Goal: Information Seeking & Learning: Learn about a topic

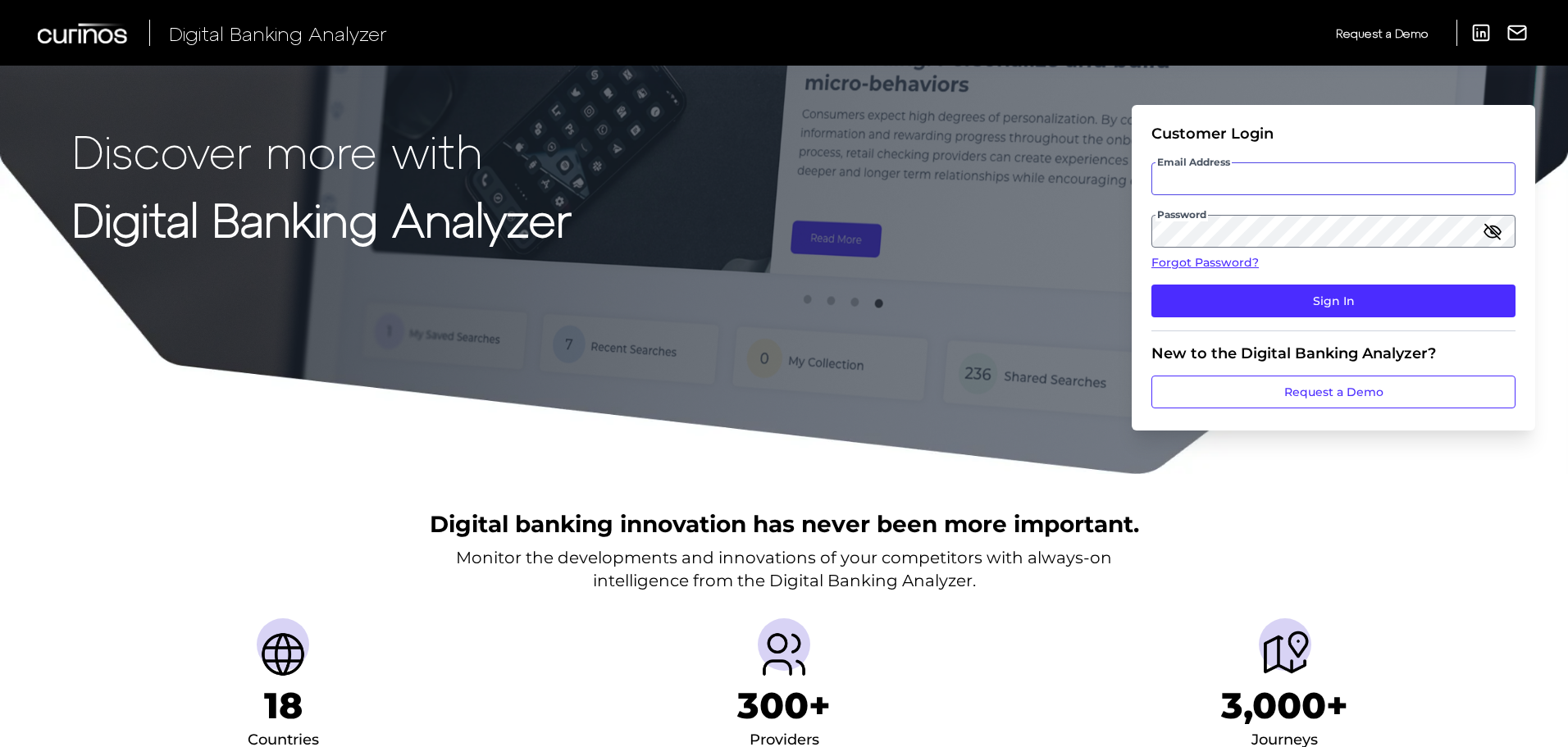
type input "[PERSON_NAME][EMAIL_ADDRESS][PERSON_NAME][DOMAIN_NAME]"
click at [1209, 177] on input "[PERSON_NAME][EMAIL_ADDRESS][PERSON_NAME][DOMAIN_NAME]" at bounding box center [1334, 178] width 364 height 33
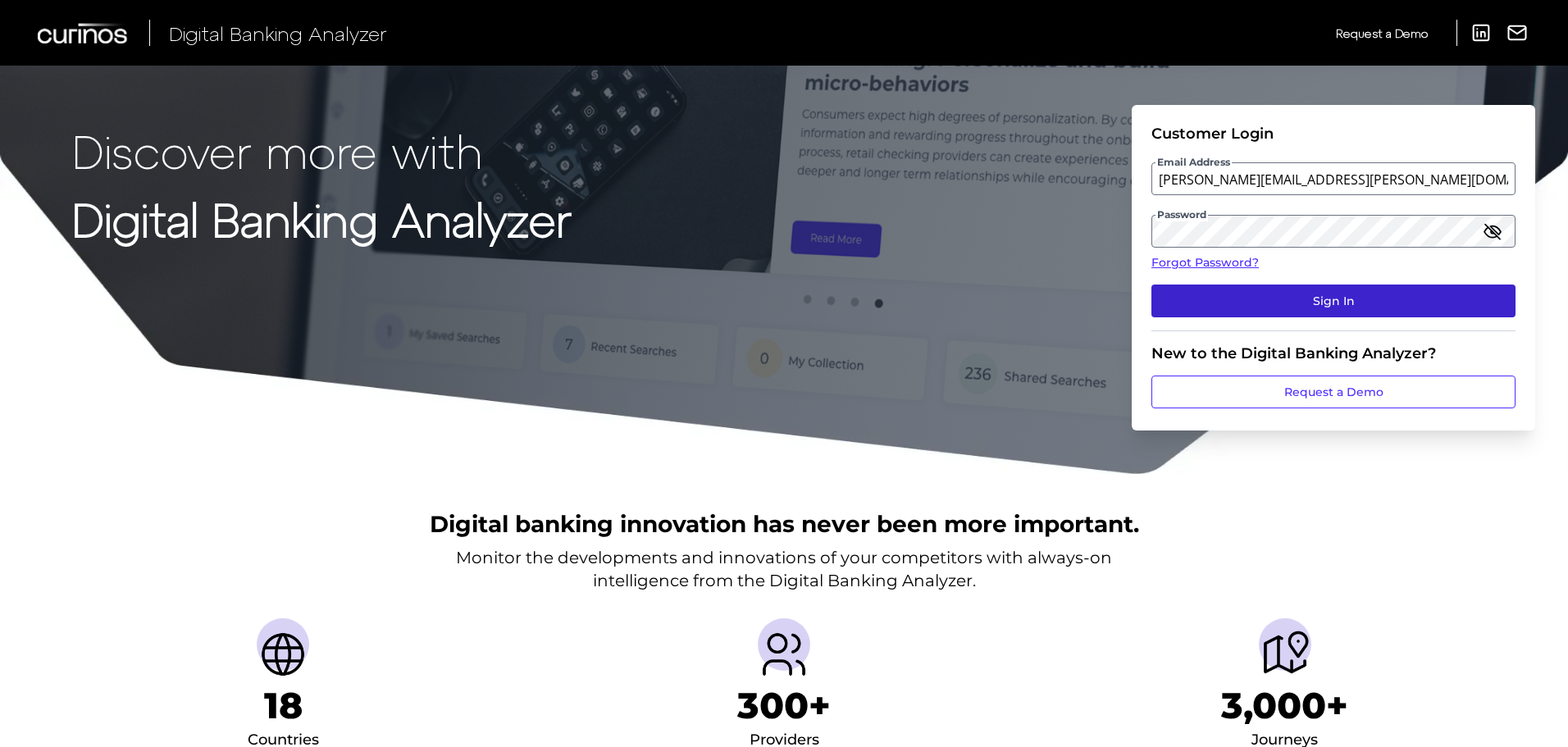
click at [1203, 314] on button "Sign In" at bounding box center [1334, 301] width 364 height 33
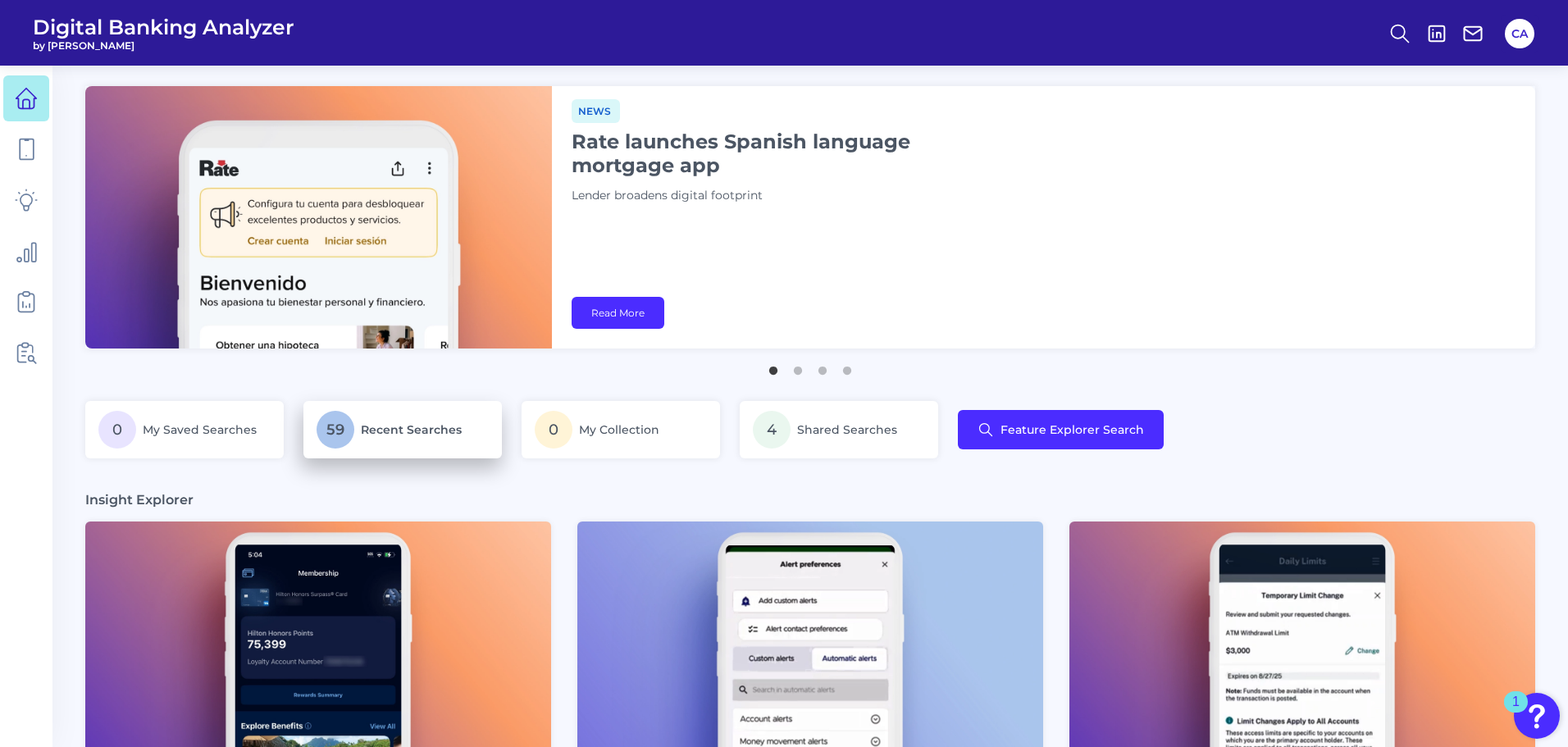
click at [365, 425] on span "Recent Searches" at bounding box center [411, 430] width 101 height 15
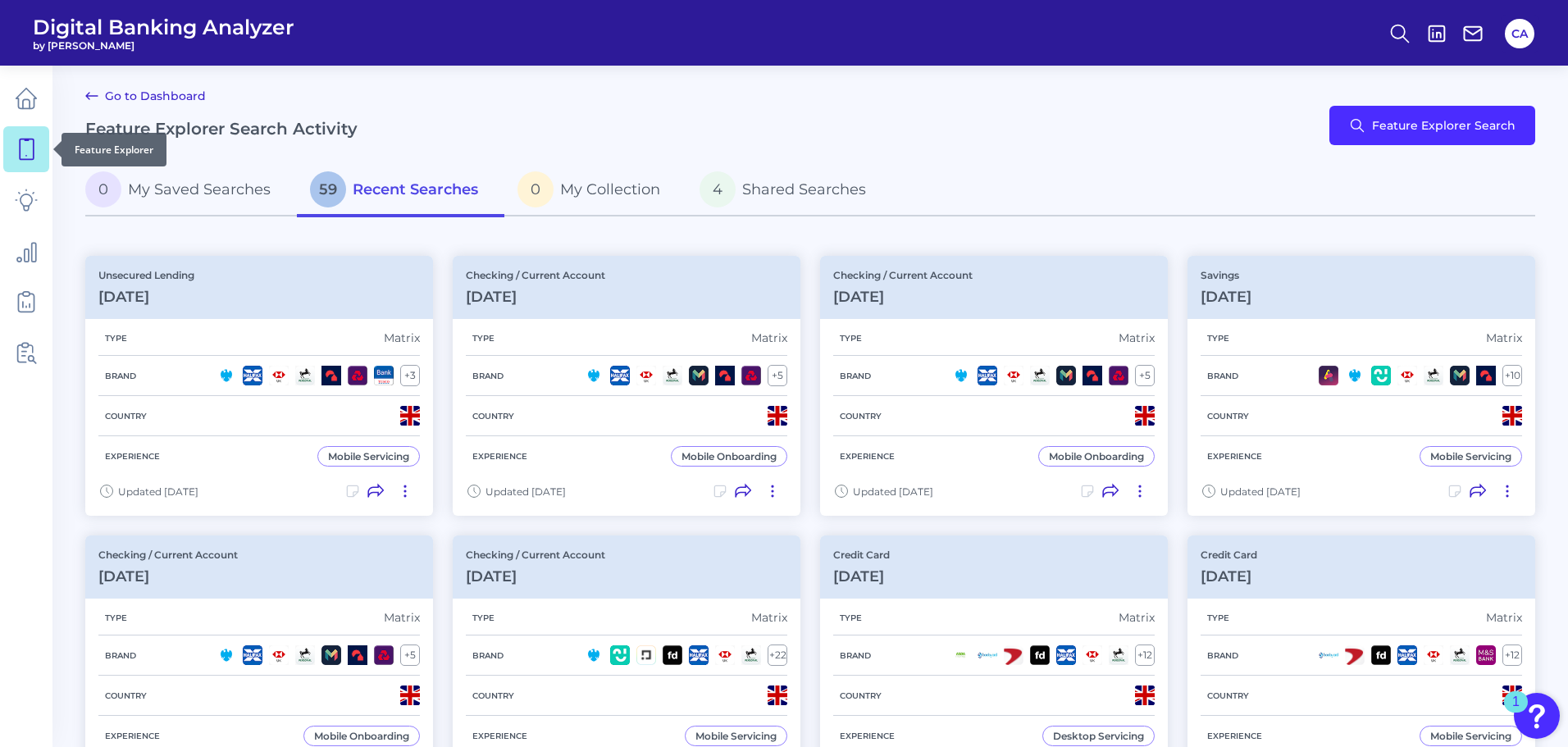
click at [5, 152] on link at bounding box center [26, 149] width 46 height 46
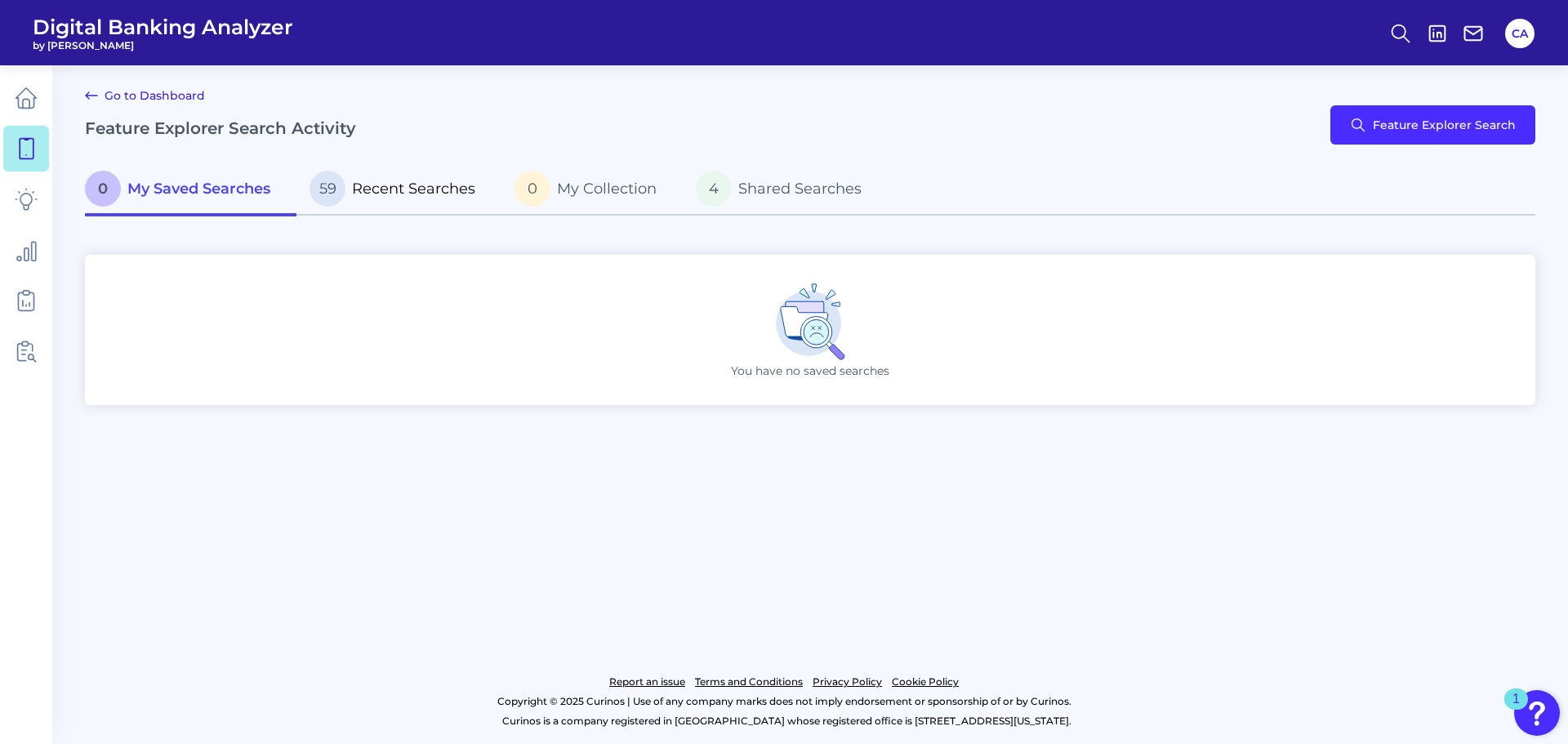
click at [386, 164] on link "59 Recent Searches" at bounding box center [399, 190] width 205 height 52
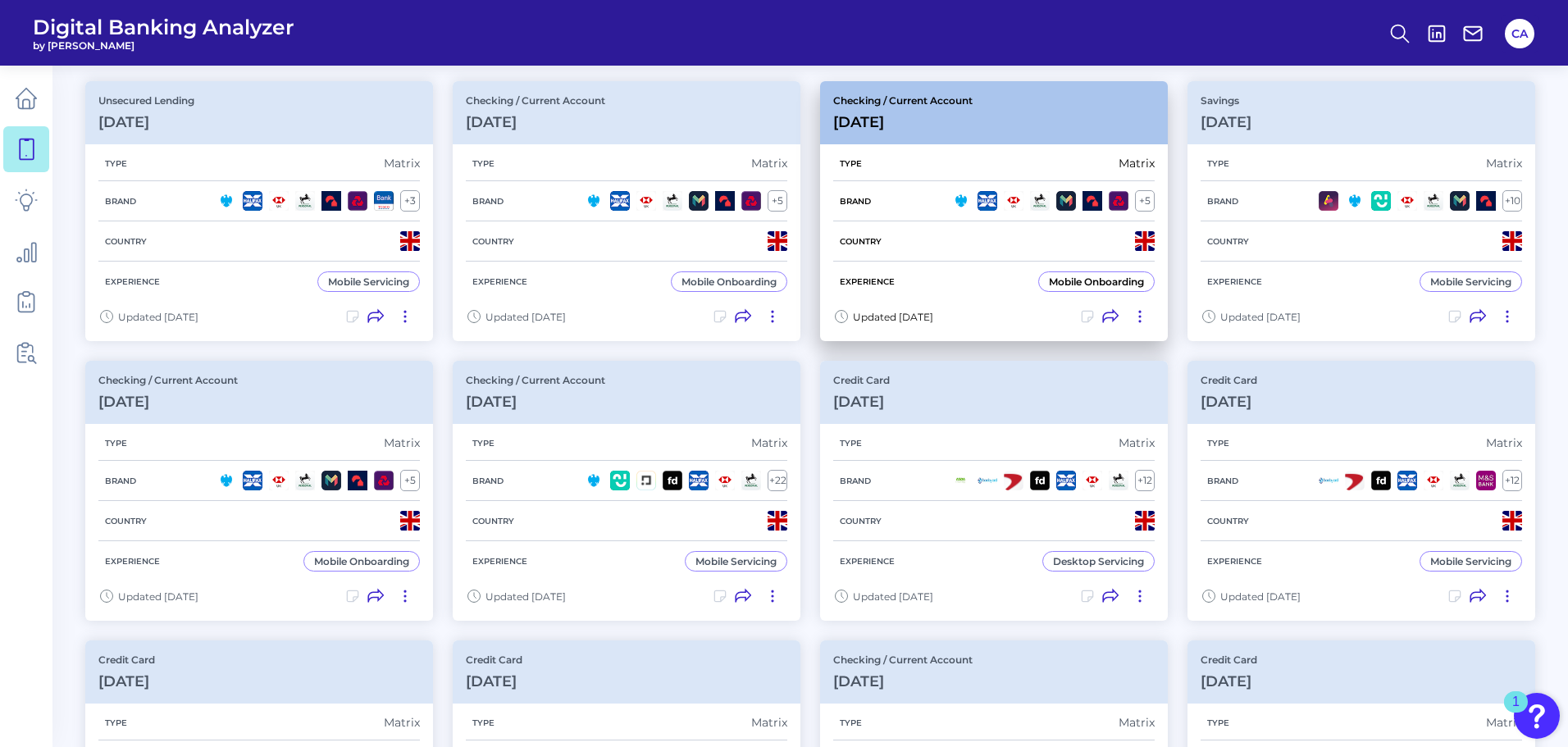
drag, startPoint x: 1037, startPoint y: 196, endPoint x: 1040, endPoint y: 238, distance: 42.1
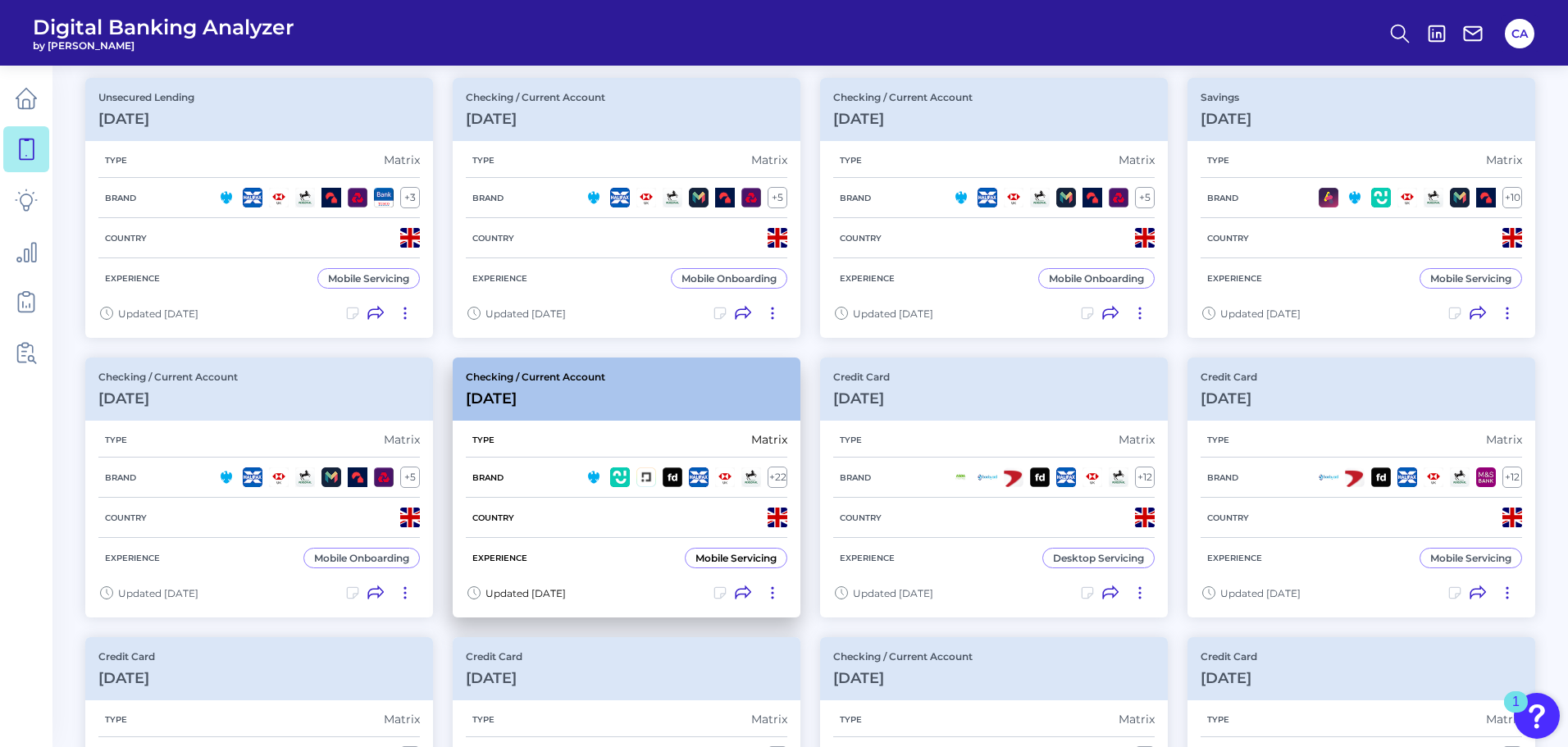
click at [693, 408] on div "Checking / Current Account [DATE]" at bounding box center [626, 389] width 347 height 64
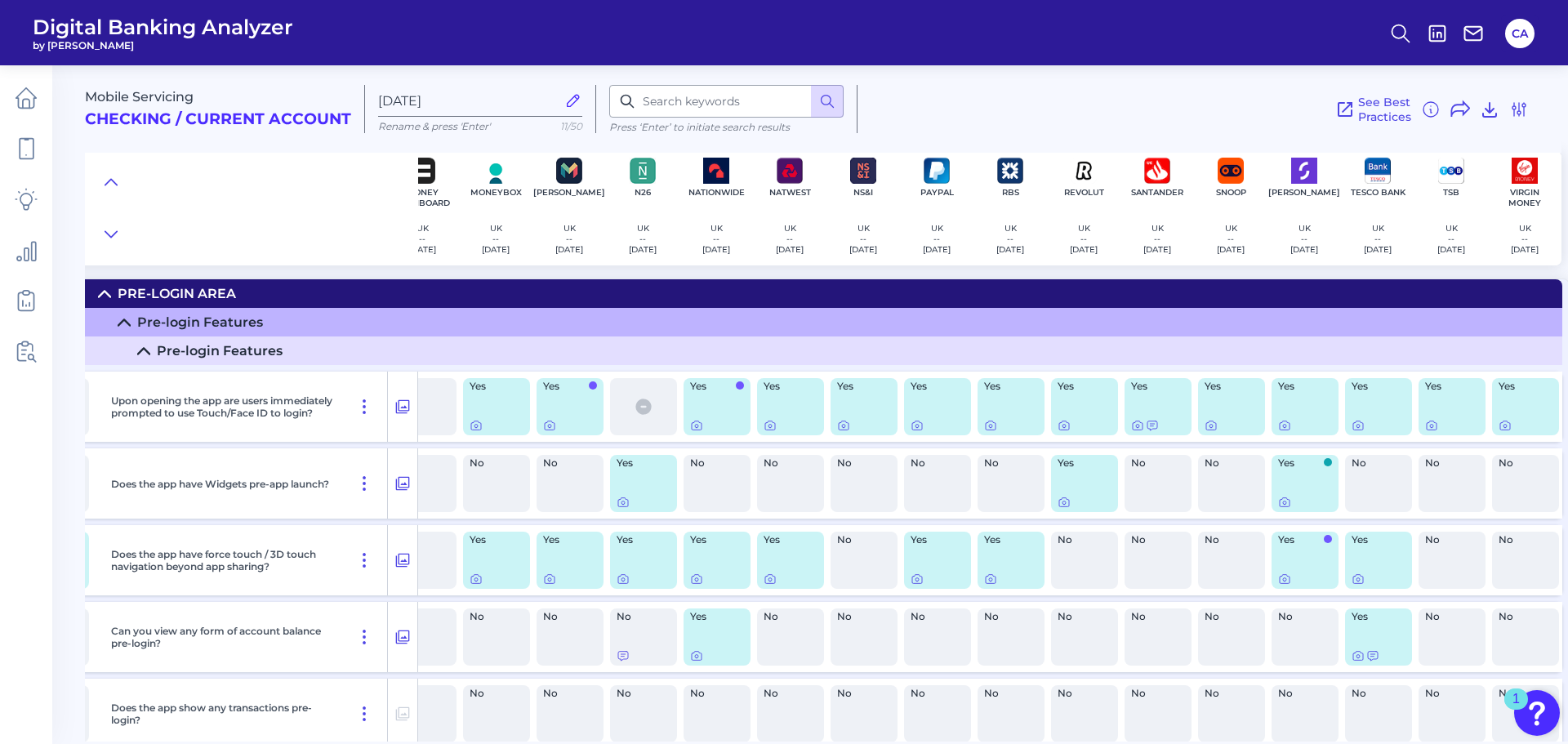
scroll to position [0, 992]
drag, startPoint x: 1561, startPoint y: 55, endPoint x: 1567, endPoint y: 65, distance: 11.7
click at [1562, 69] on div "Digital Banking Analyzer by Curinos [GEOGRAPHIC_DATA] Mobile Servicing Checking…" at bounding box center [784, 372] width 1568 height 744
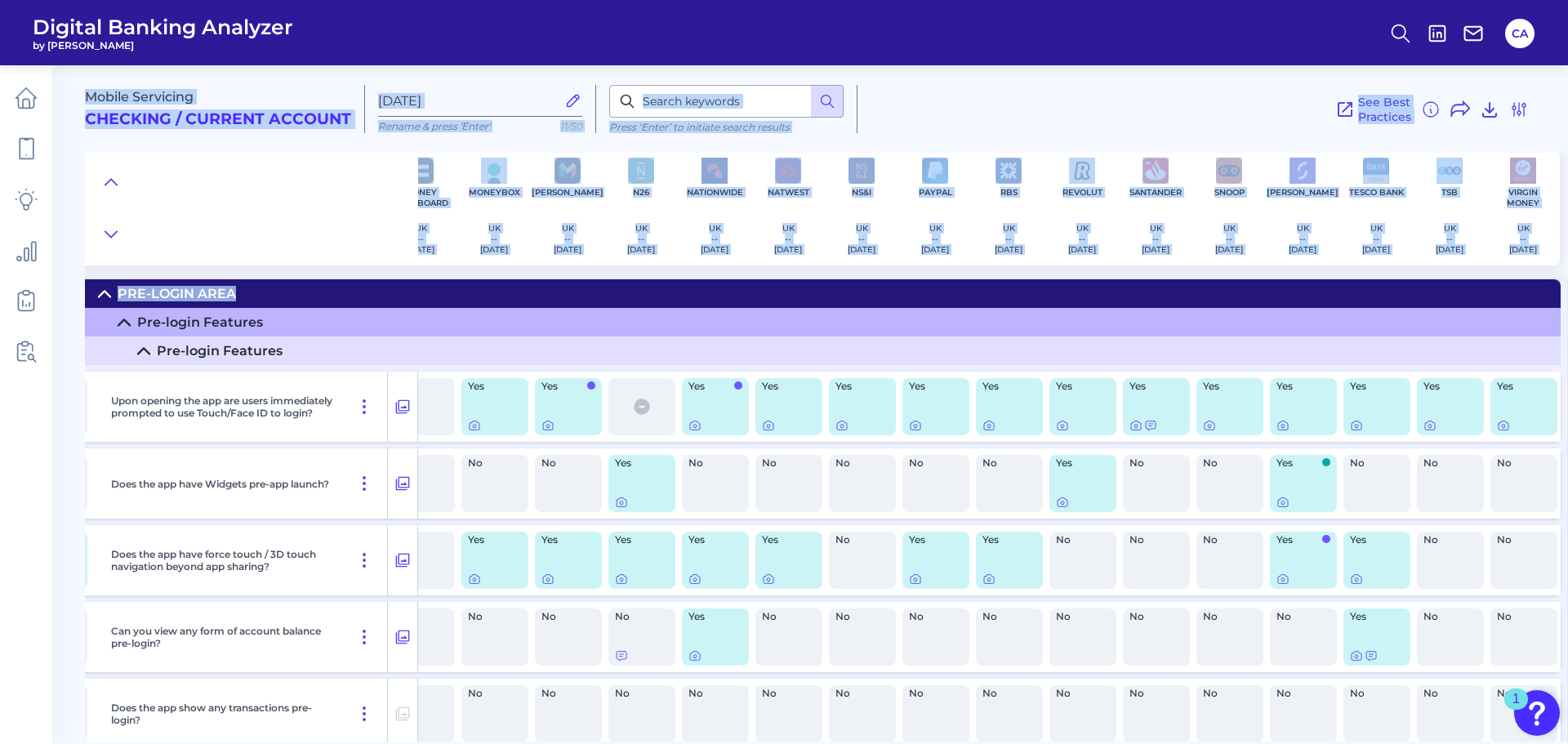
scroll to position [0, 996]
click at [1290, 285] on summary "Pre-Login Area" at bounding box center [329, 293] width 2465 height 28
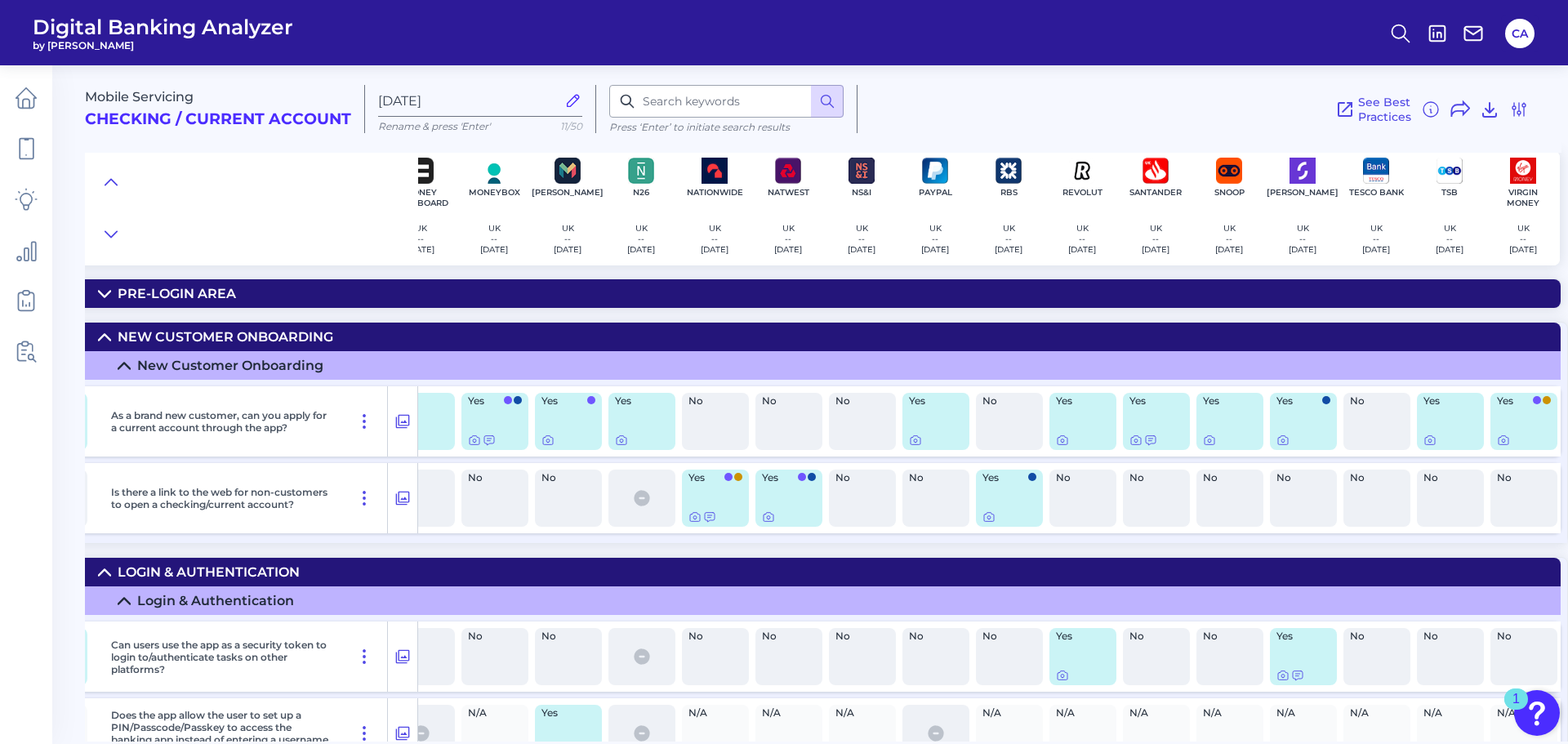
click at [1289, 285] on summary "Pre-Login Area" at bounding box center [329, 293] width 2465 height 28
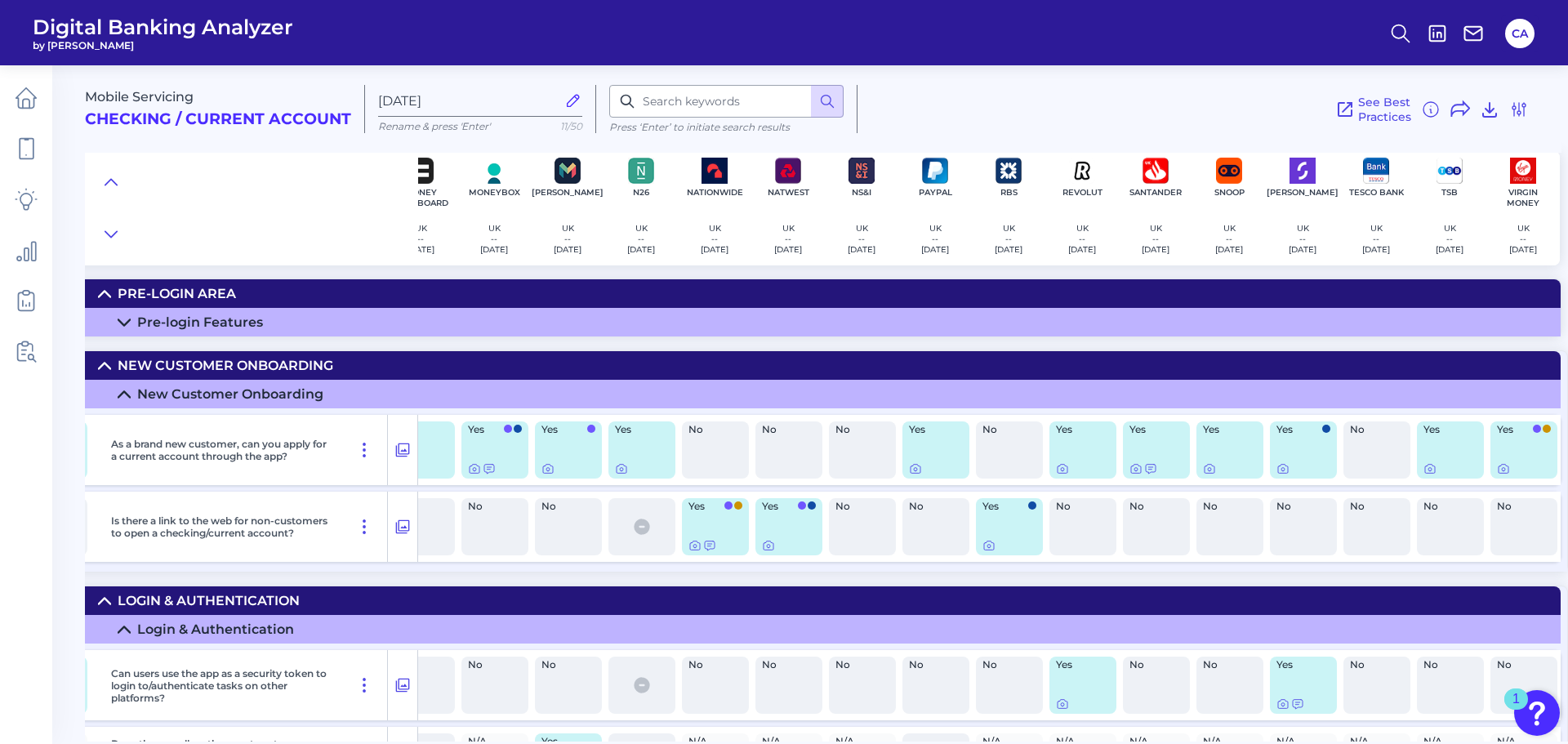
click at [977, 324] on summary "Pre-login Features" at bounding box center [329, 322] width 2465 height 28
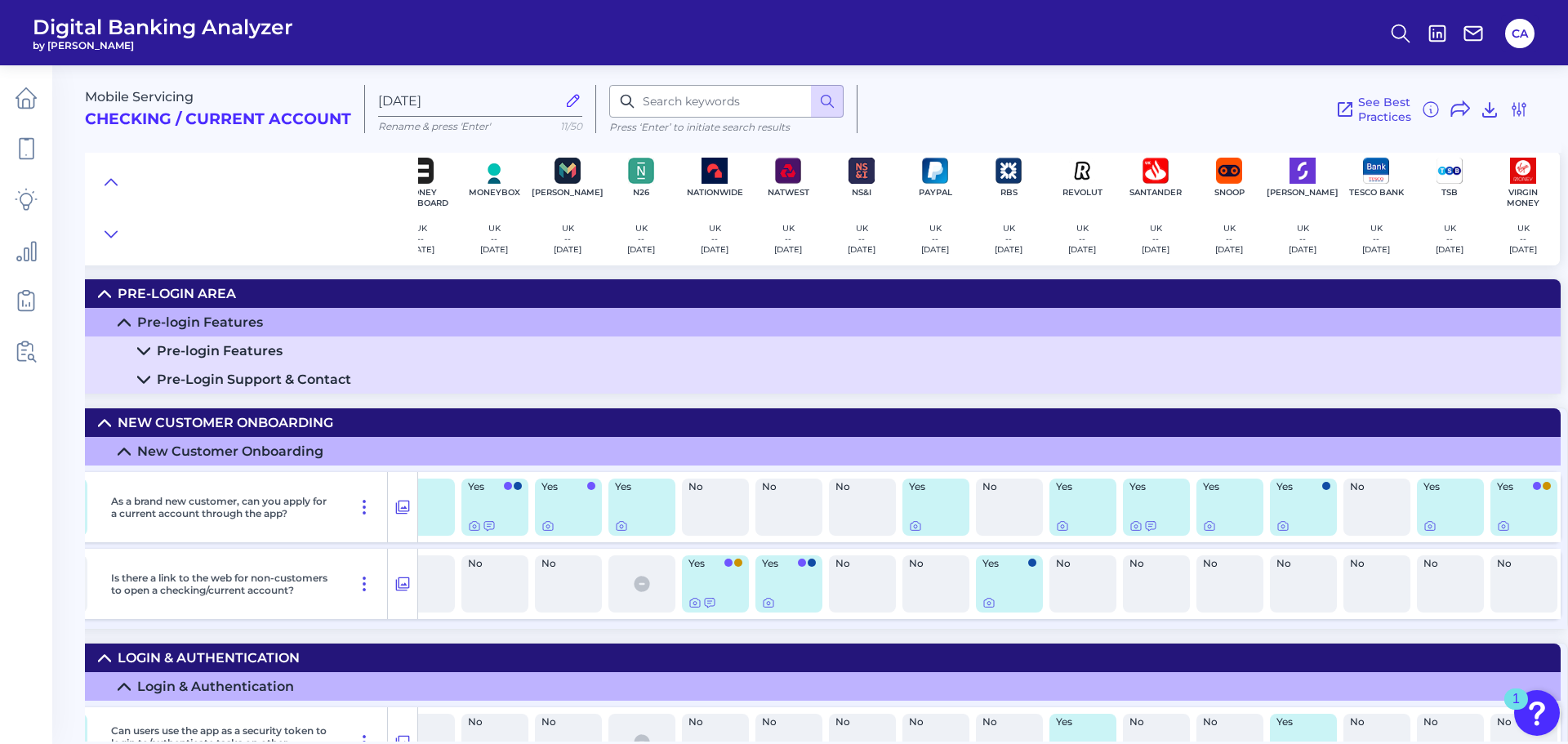
drag, startPoint x: 1563, startPoint y: 54, endPoint x: 1552, endPoint y: 84, distance: 32.0
click at [1552, 158] on div "Digital Banking Analyzer by Curinos [GEOGRAPHIC_DATA] Mobile Servicing Checking…" at bounding box center [784, 372] width 1568 height 744
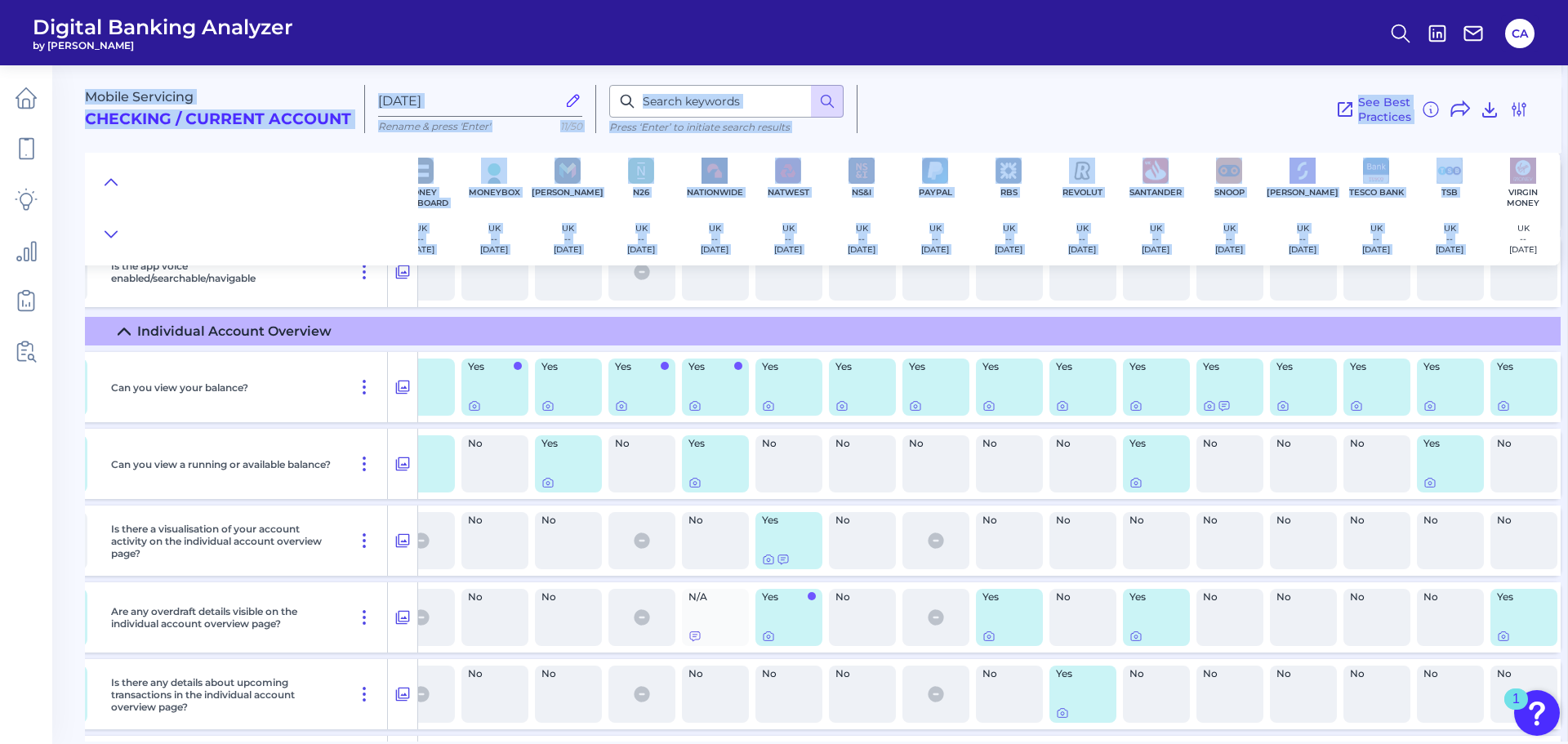
scroll to position [2349, 996]
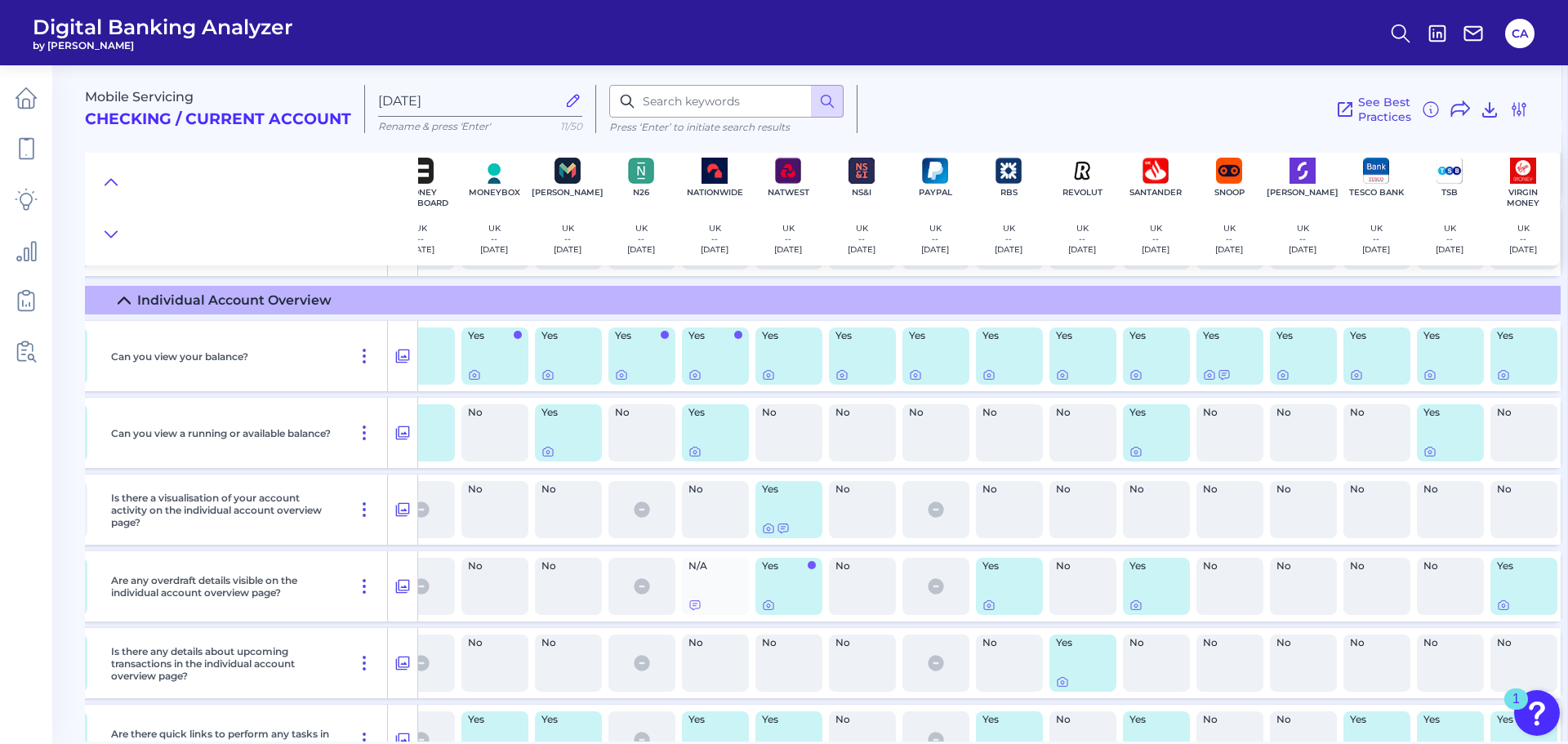
click at [57, 498] on main "Mobile Servicing Checking / Current Account [DATE] Rename & press 'Enter' 11/50…" at bounding box center [784, 372] width 1568 height 744
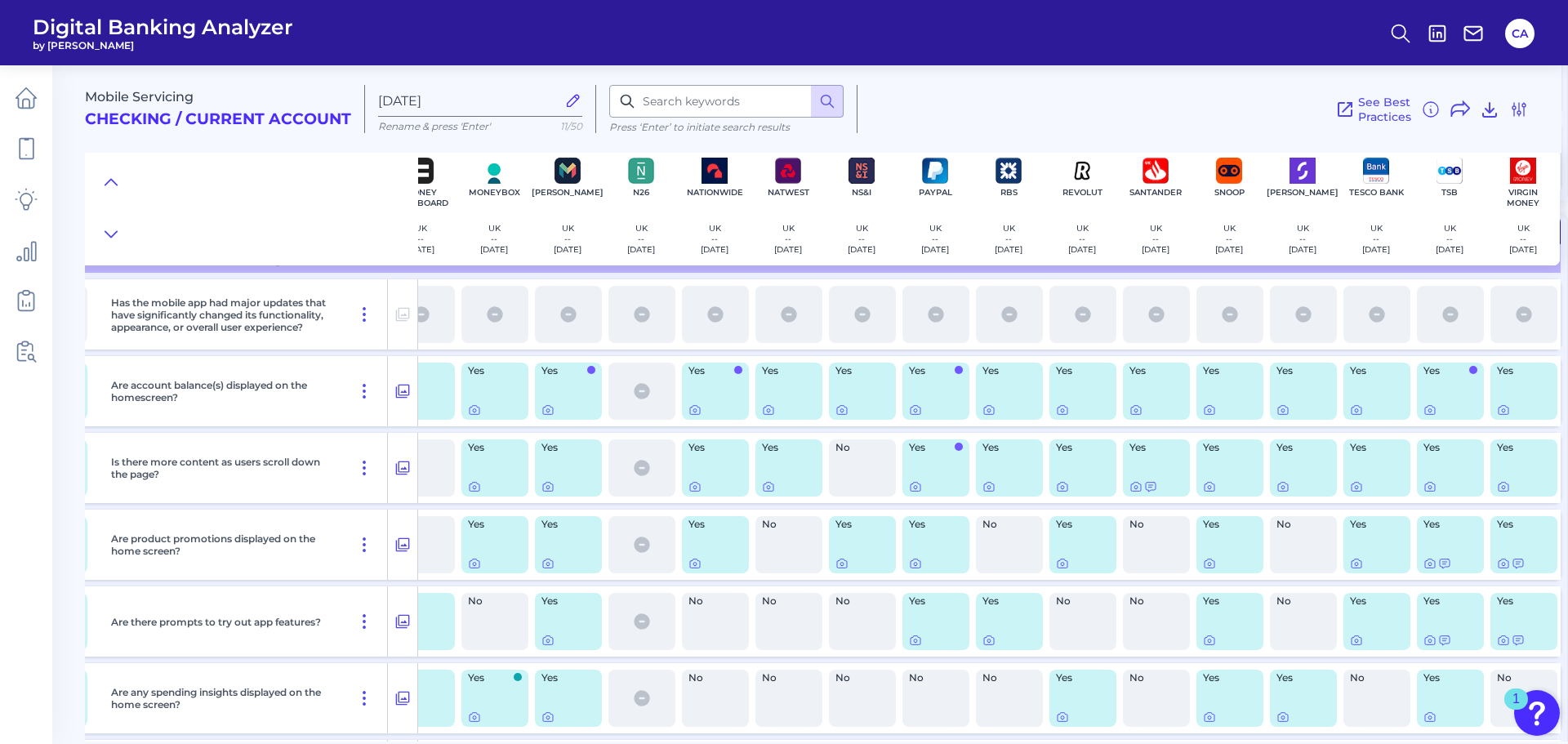
scroll to position [1042, 996]
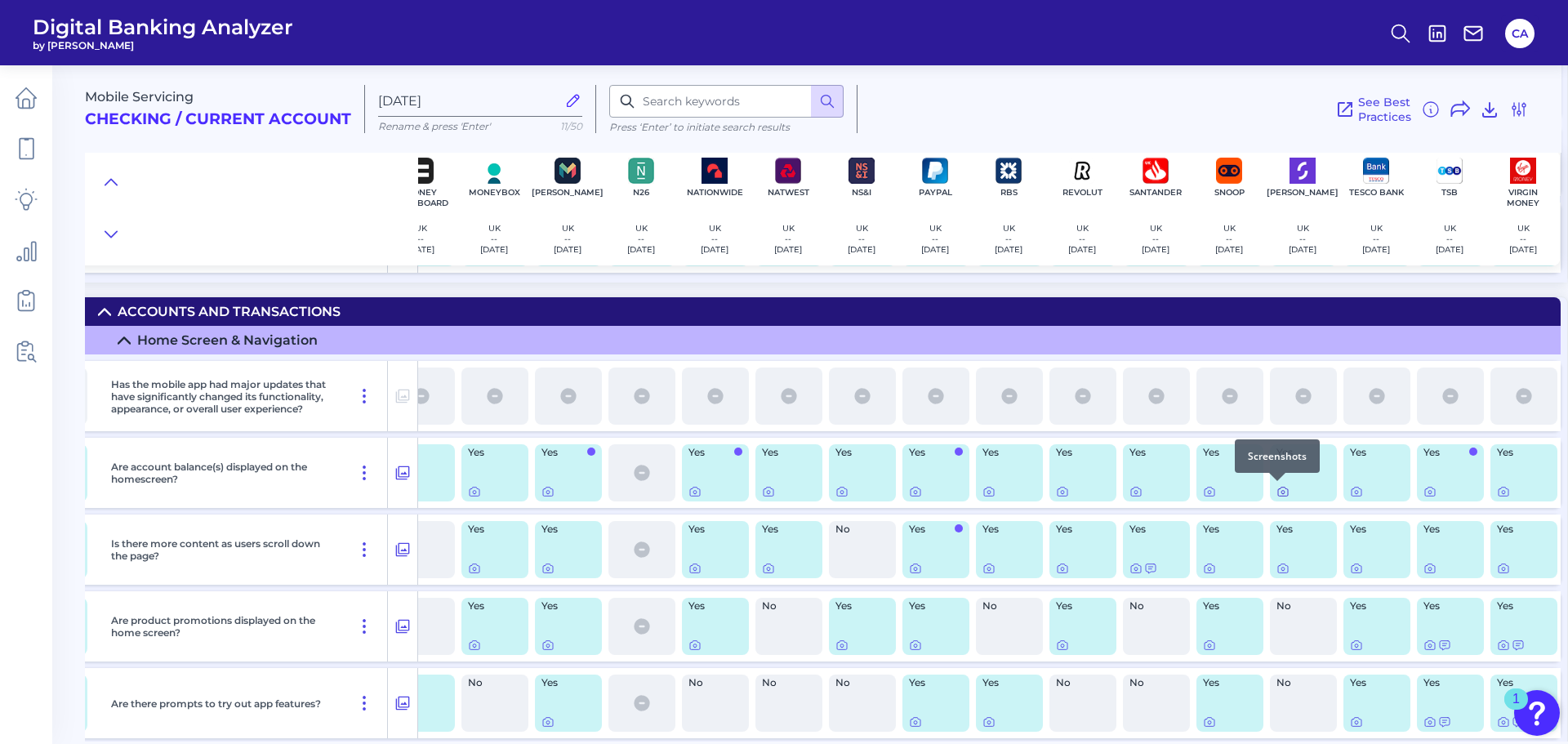
click at [1282, 493] on icon at bounding box center [1283, 492] width 3 height 3
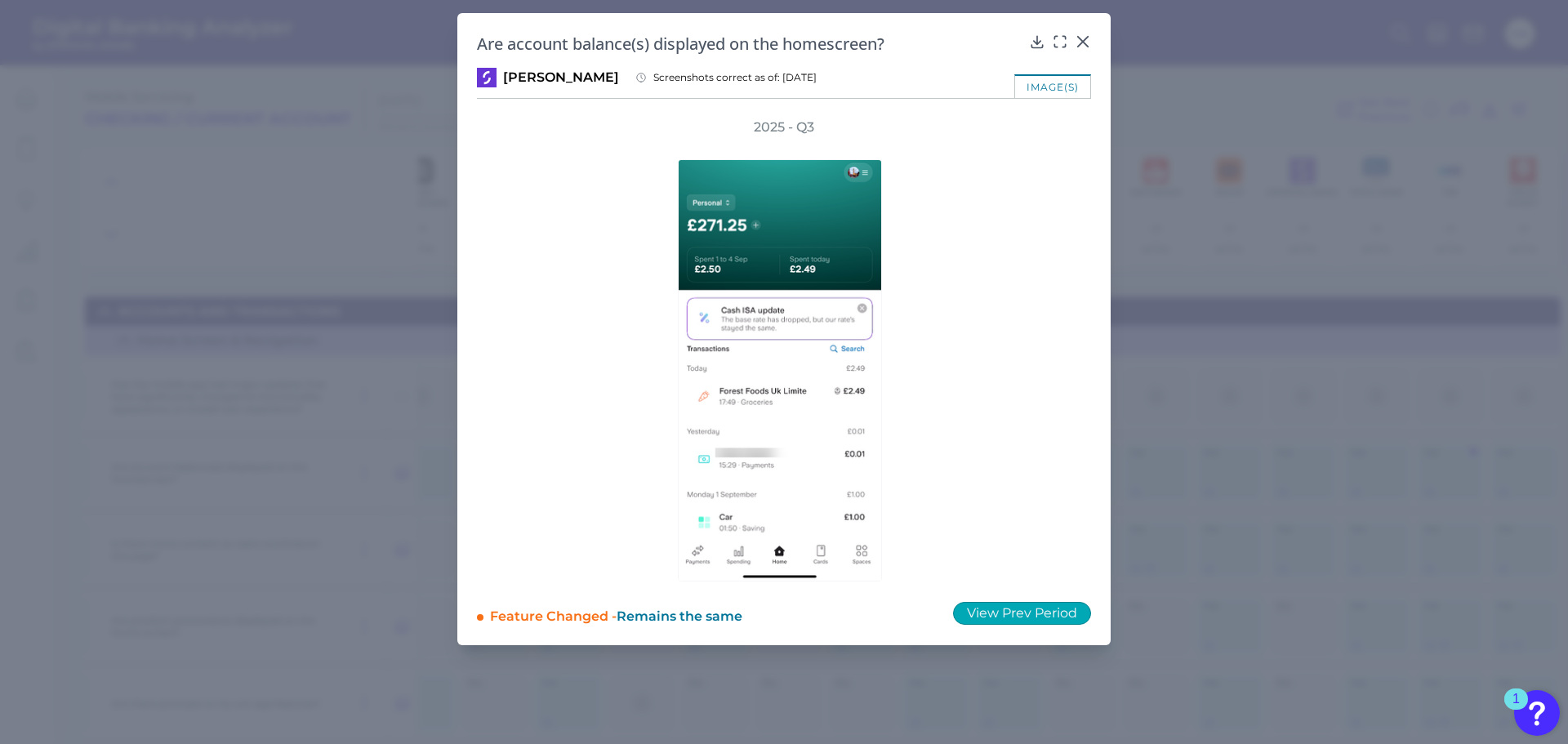
click at [1013, 614] on button "View Prev Period" at bounding box center [1022, 614] width 138 height 23
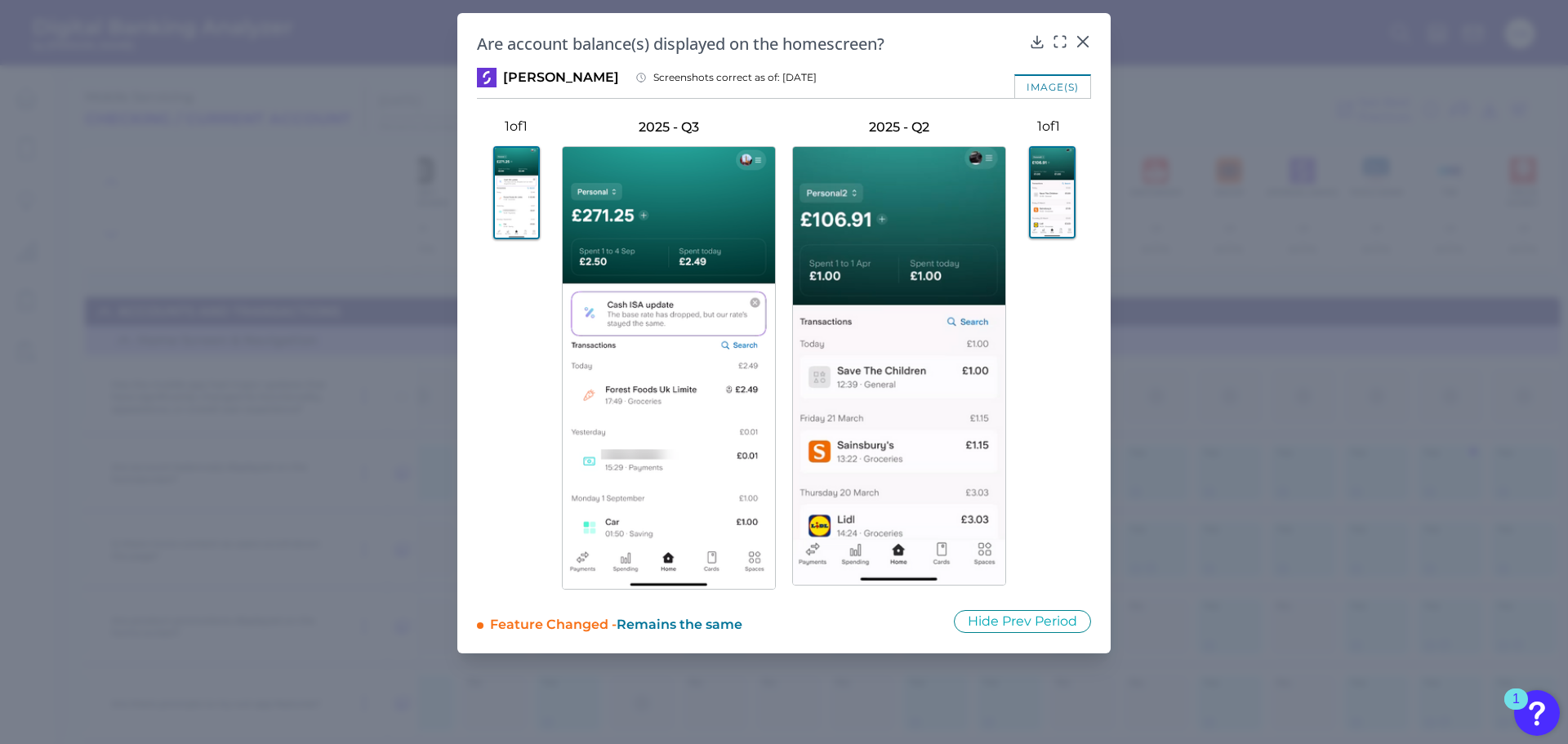
click at [1040, 350] on div at bounding box center [1048, 355] width 85 height 438
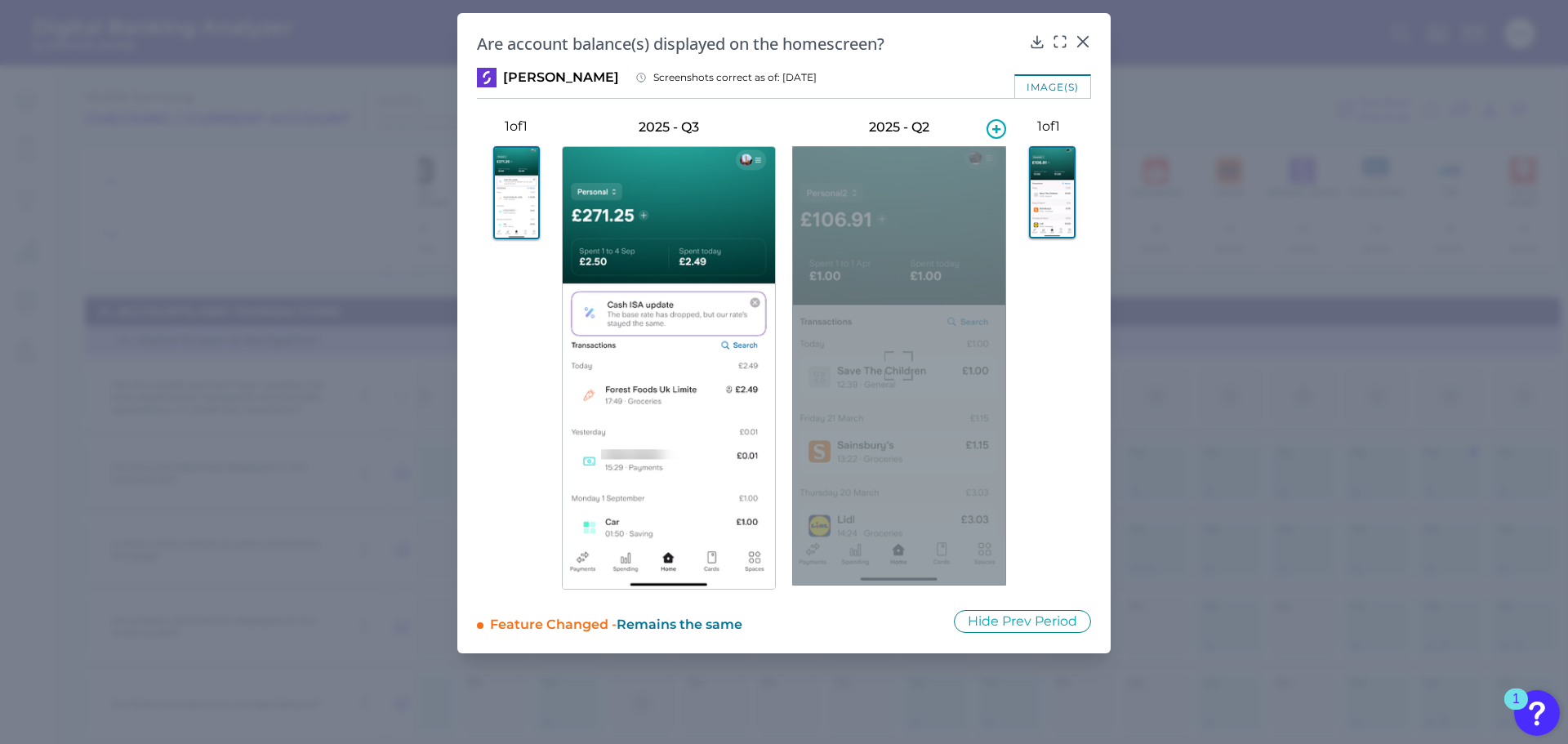
click at [948, 219] on div at bounding box center [899, 366] width 214 height 440
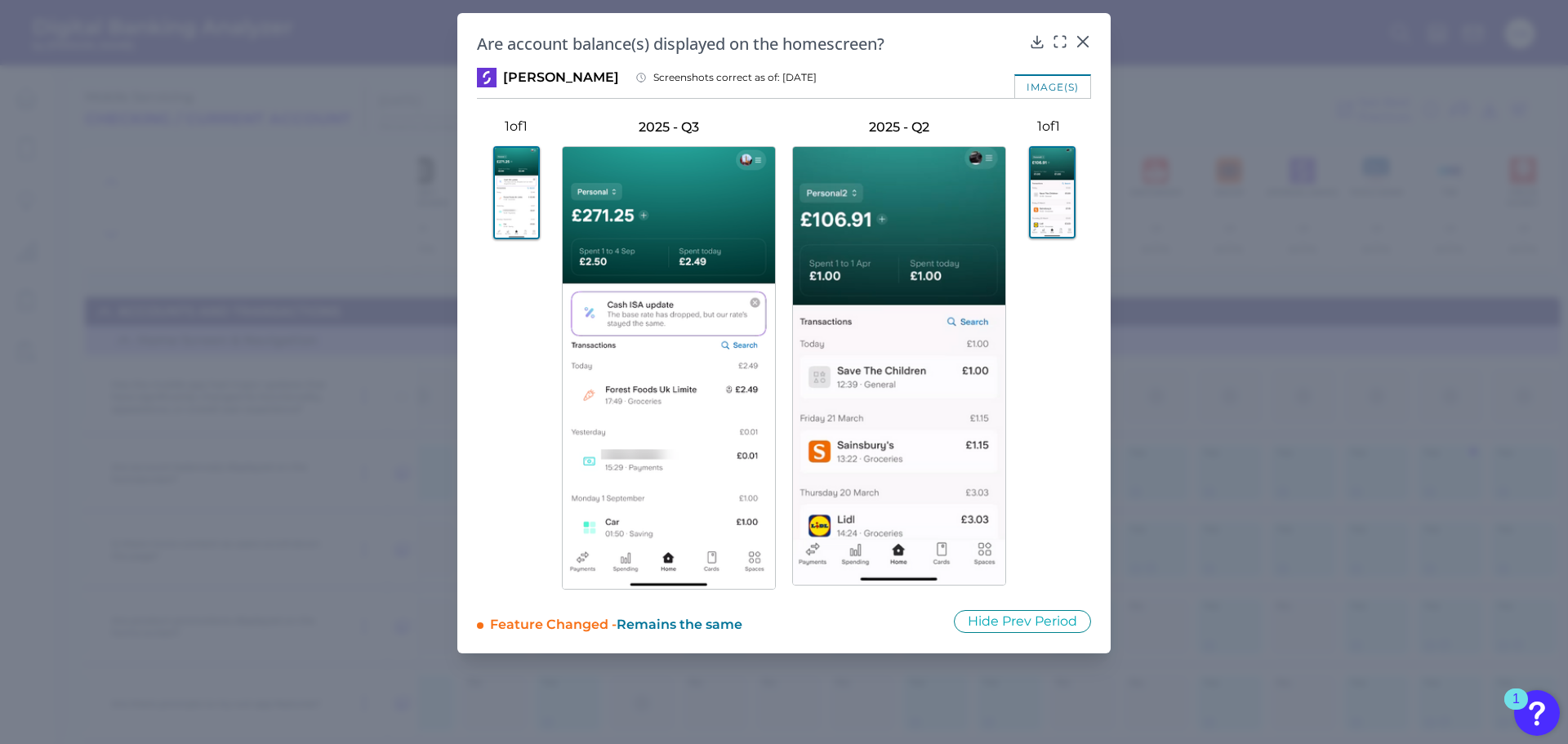
click at [1044, 200] on img at bounding box center [1052, 193] width 46 height 93
click at [516, 221] on img at bounding box center [516, 193] width 46 height 93
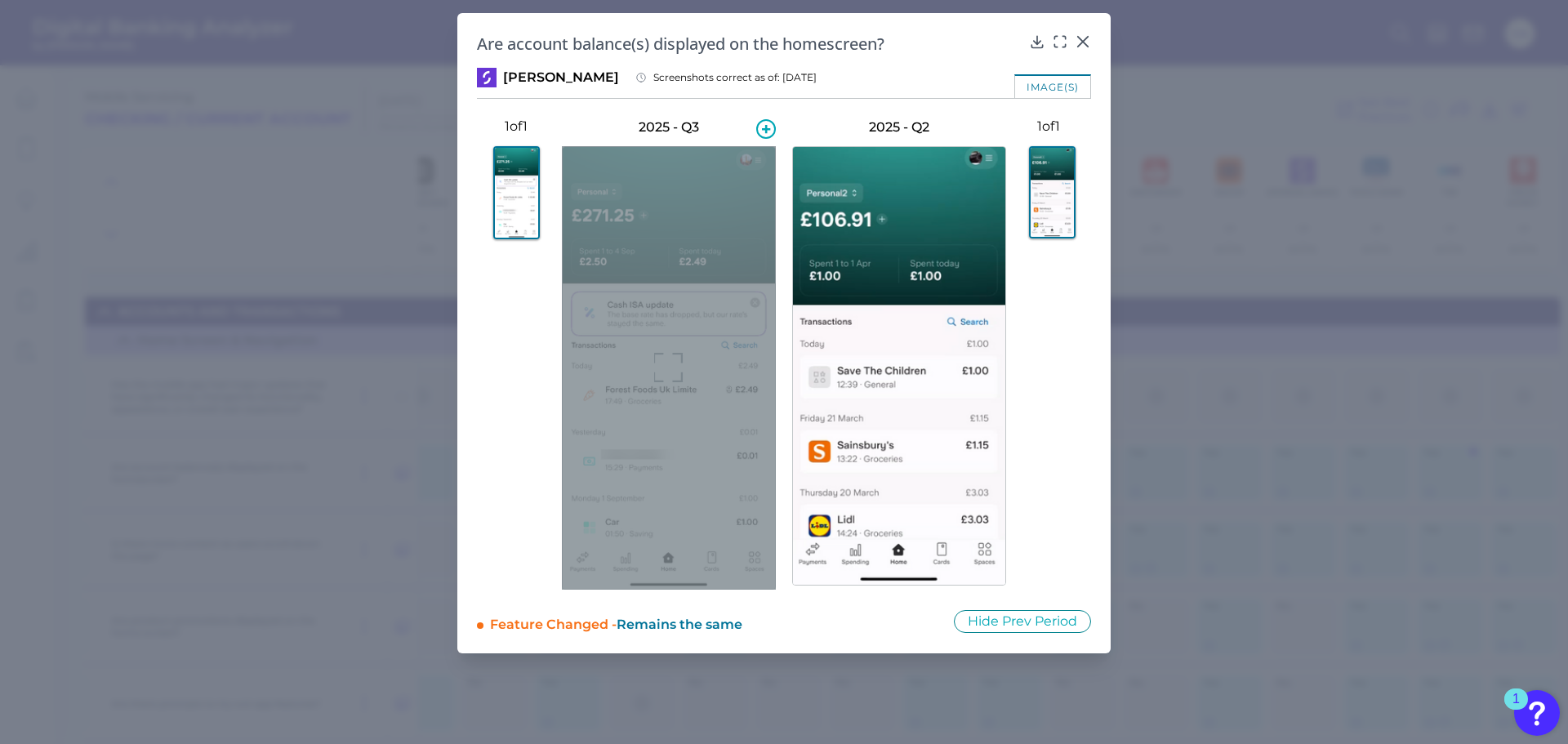
click at [629, 268] on div at bounding box center [668, 368] width 214 height 443
click at [651, 315] on div at bounding box center [668, 368] width 214 height 443
click at [659, 416] on div at bounding box center [668, 368] width 214 height 443
drag, startPoint x: 584, startPoint y: 384, endPoint x: 616, endPoint y: 160, distance: 226.3
click at [620, 158] on div at bounding box center [668, 368] width 214 height 443
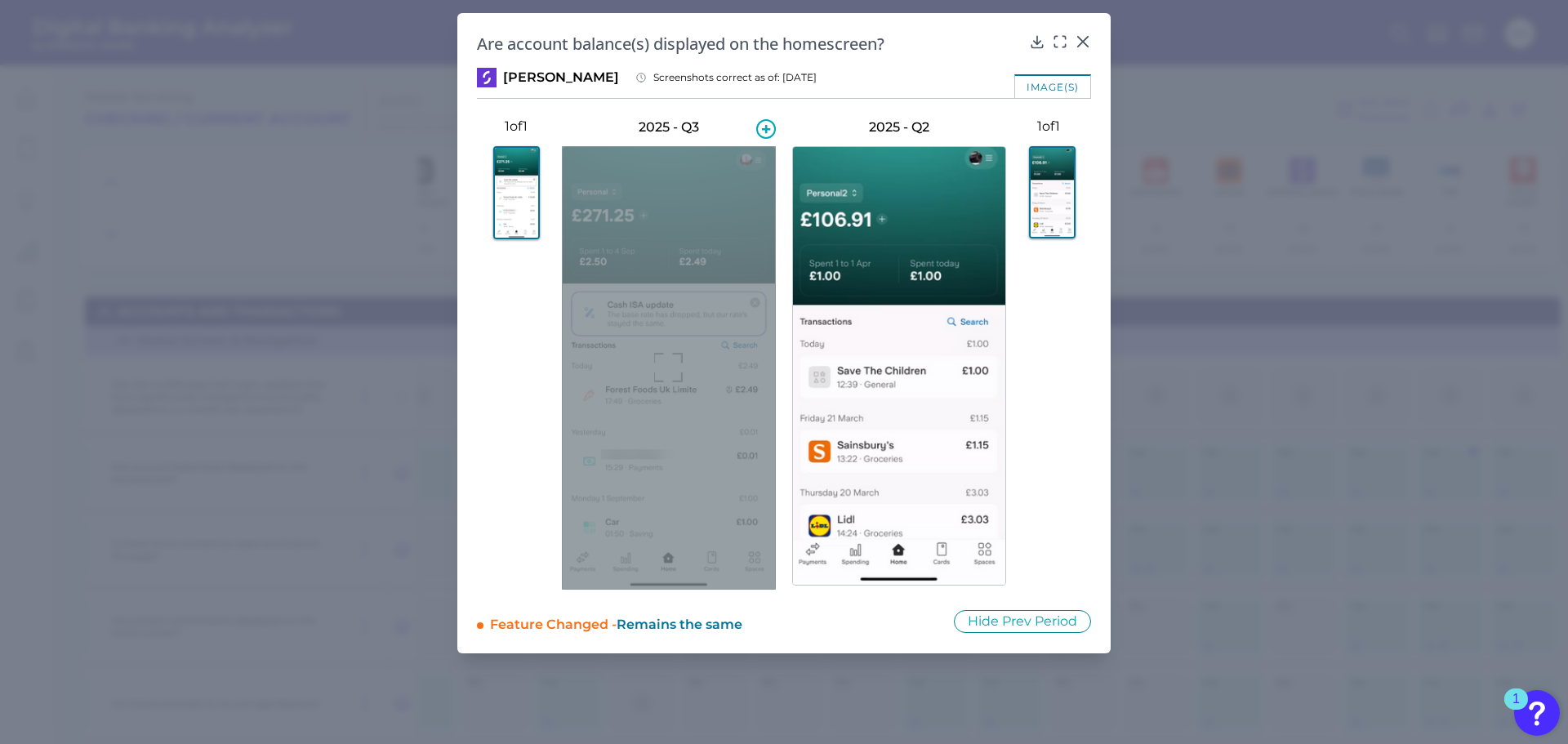
click at [605, 167] on div at bounding box center [668, 368] width 214 height 443
click at [609, 187] on div at bounding box center [668, 368] width 214 height 443
drag, startPoint x: 609, startPoint y: 187, endPoint x: 588, endPoint y: 180, distance: 22.1
click at [588, 180] on div at bounding box center [668, 368] width 214 height 443
click at [610, 265] on div at bounding box center [668, 368] width 214 height 443
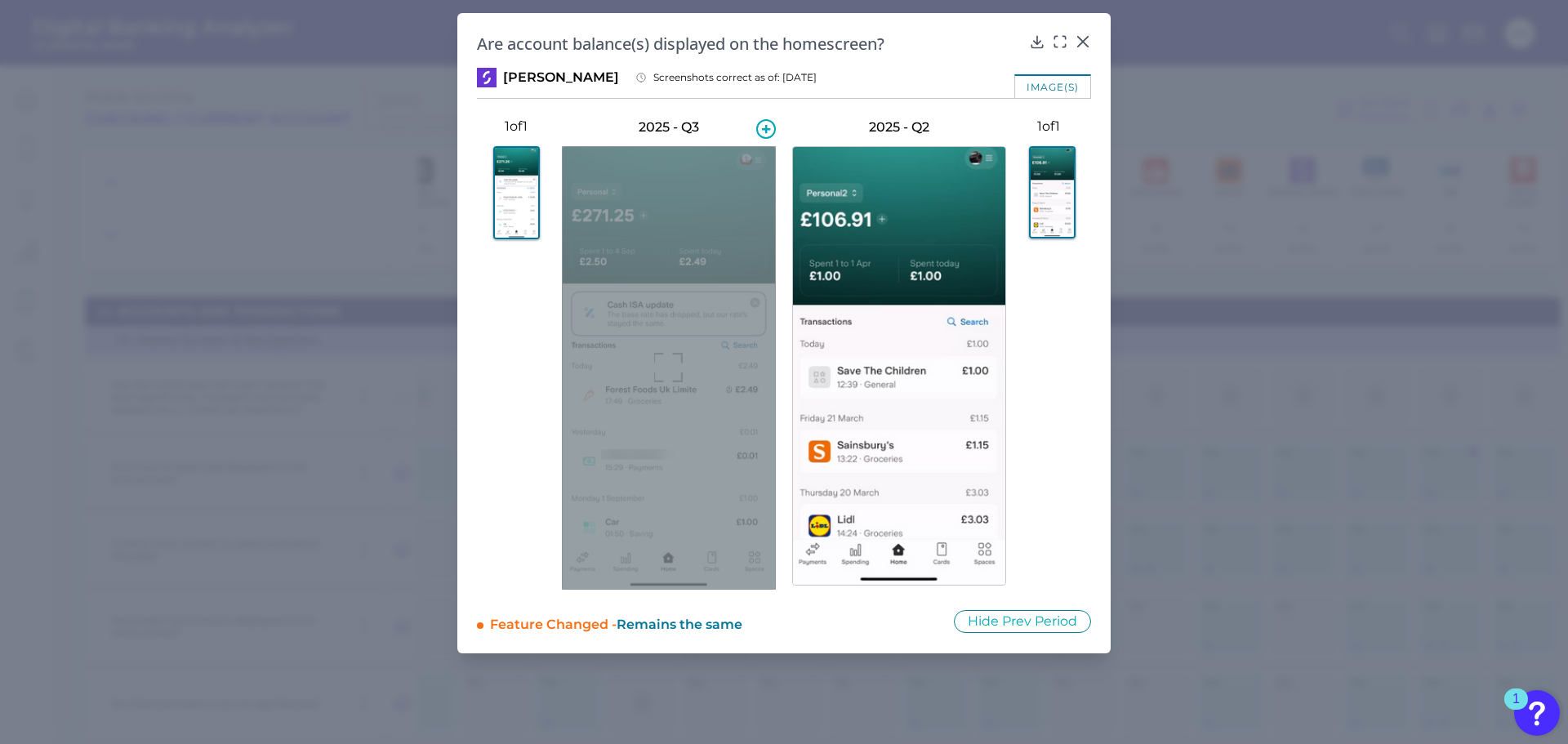
drag, startPoint x: 610, startPoint y: 265, endPoint x: 592, endPoint y: 238, distance: 32.4
click at [592, 238] on div at bounding box center [668, 368] width 214 height 443
drag, startPoint x: 658, startPoint y: 224, endPoint x: 574, endPoint y: 264, distance: 93.0
click at [574, 264] on div at bounding box center [668, 368] width 214 height 443
click at [656, 398] on div at bounding box center [668, 368] width 214 height 443
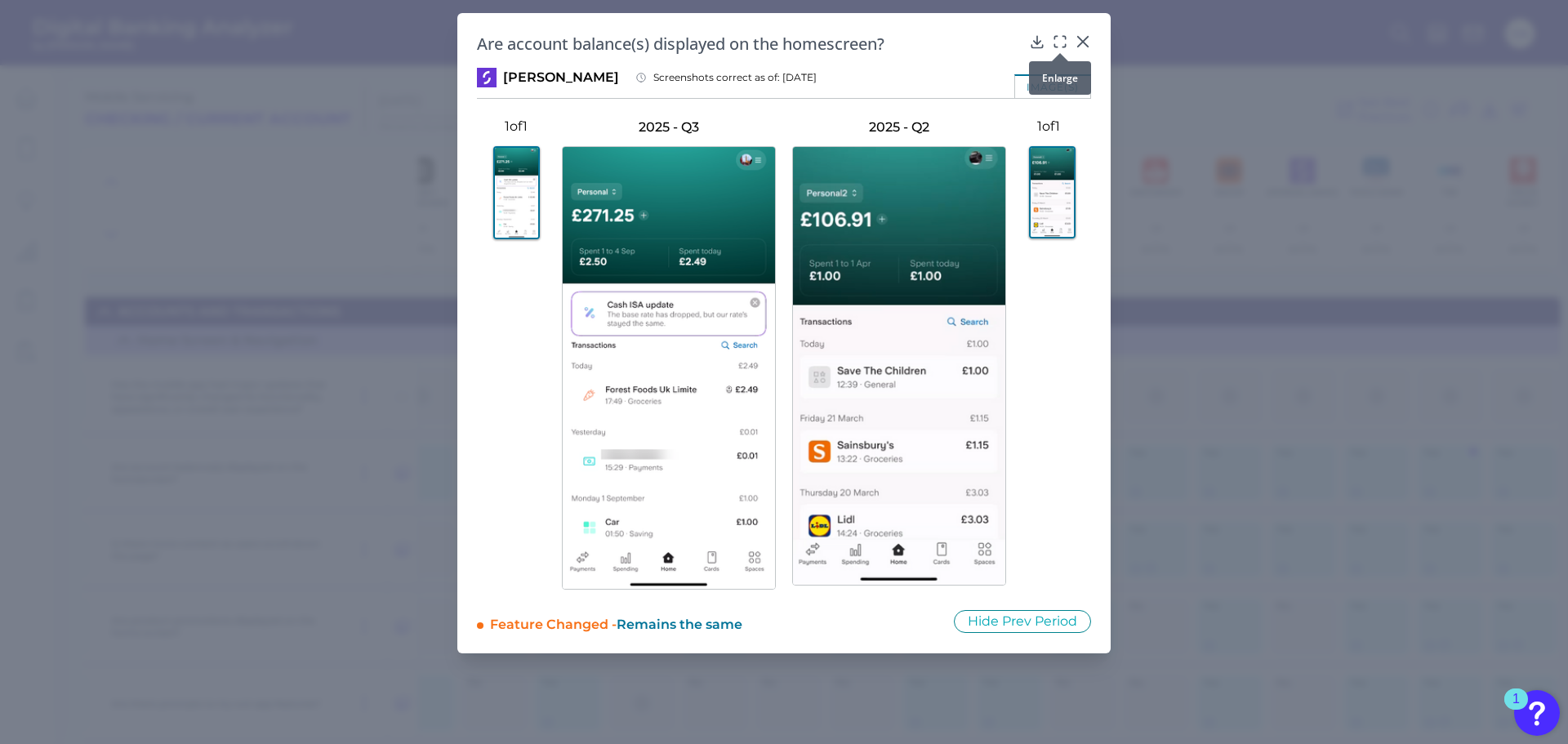
click at [1063, 46] on div at bounding box center [1060, 53] width 16 height 16
click at [1060, 43] on icon at bounding box center [1060, 41] width 16 height 16
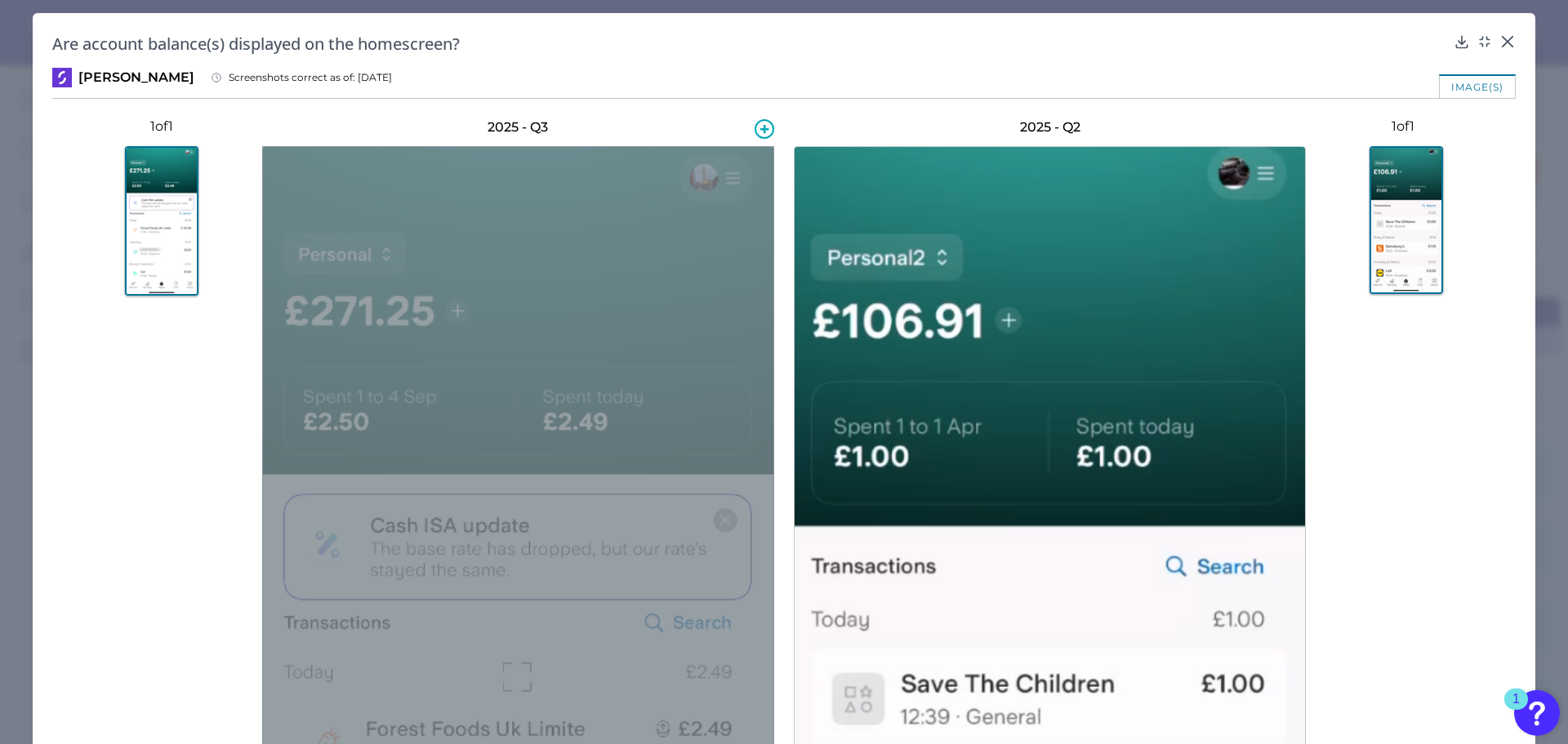
click at [490, 270] on div at bounding box center [518, 677] width 512 height 1062
drag, startPoint x: 490, startPoint y: 270, endPoint x: 232, endPoint y: 277, distance: 258.1
click at [232, 277] on button at bounding box center [163, 221] width 187 height 149
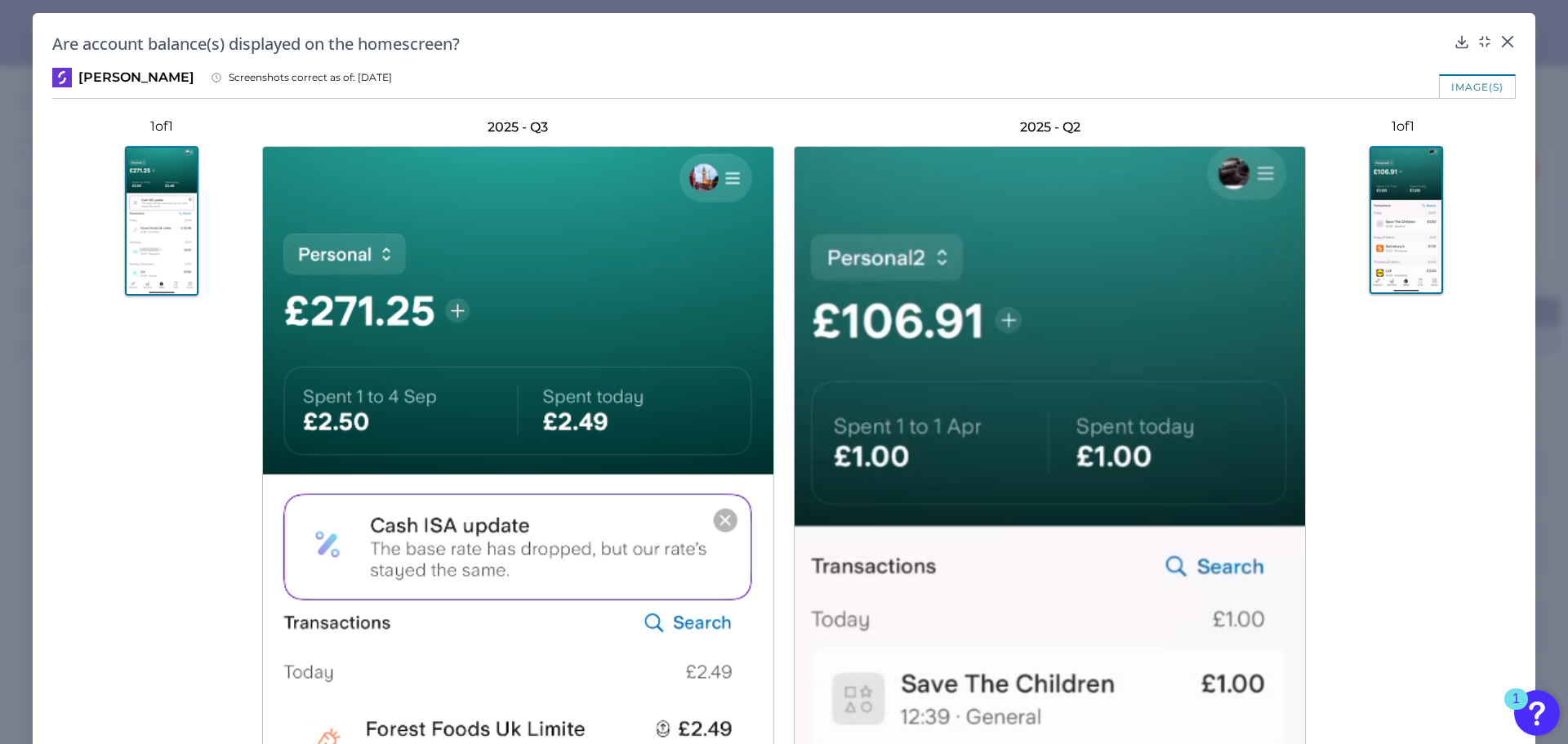
click at [164, 255] on img at bounding box center [162, 221] width 74 height 149
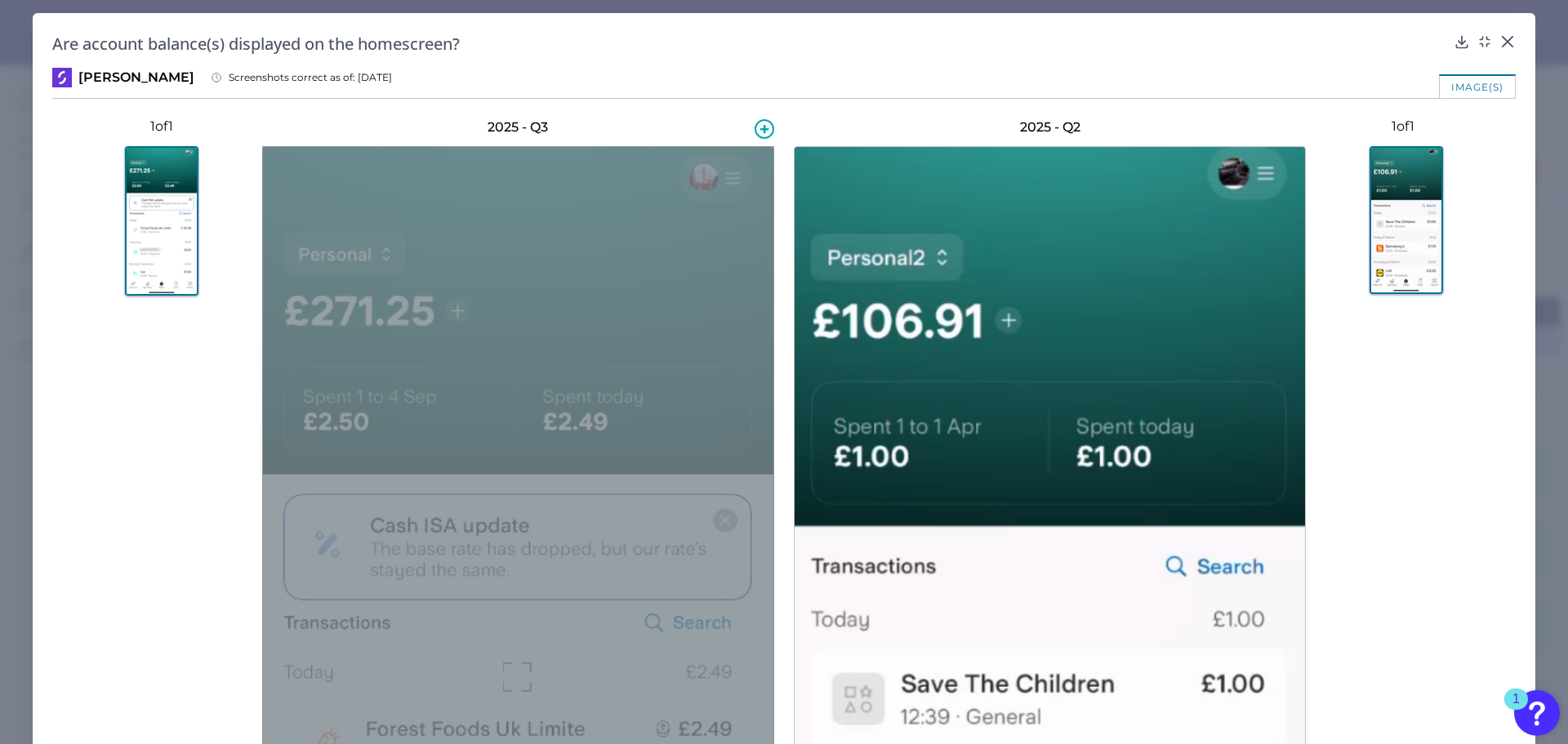
click at [651, 278] on div at bounding box center [518, 677] width 512 height 1062
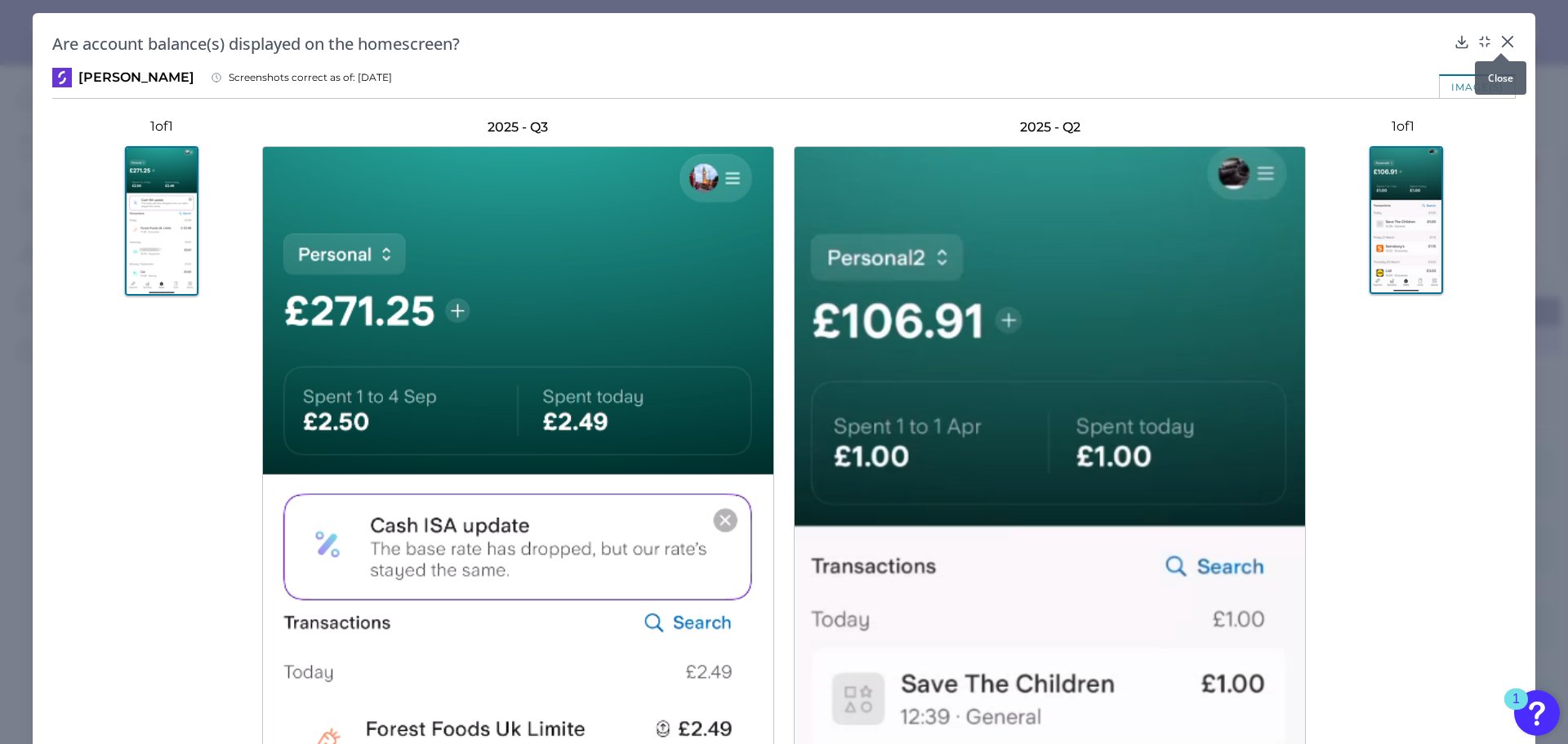
click at [1503, 43] on icon at bounding box center [1508, 42] width 9 height 9
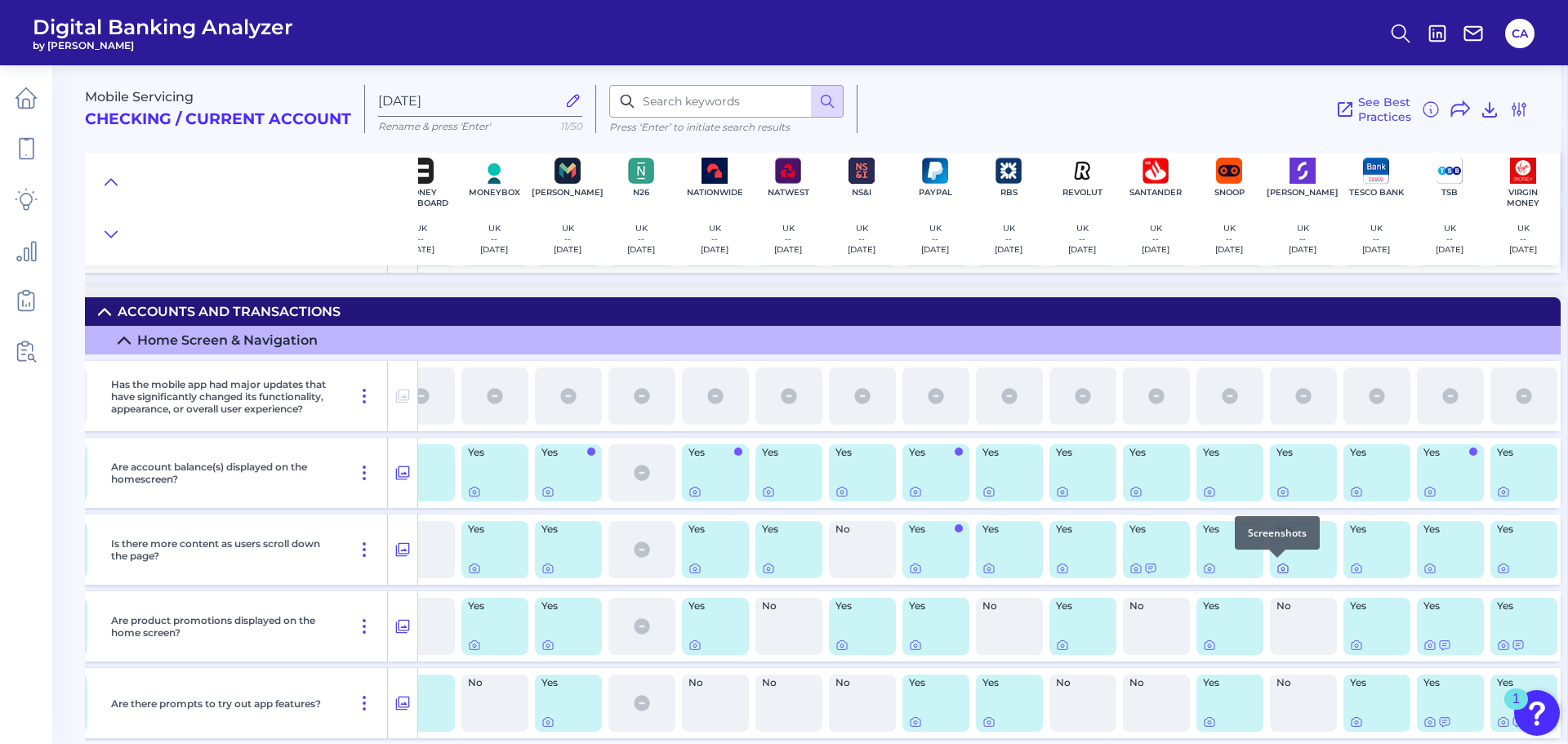
click at [1277, 562] on div at bounding box center [1277, 557] width 16 height 16
click at [1276, 571] on icon at bounding box center [1283, 568] width 13 height 13
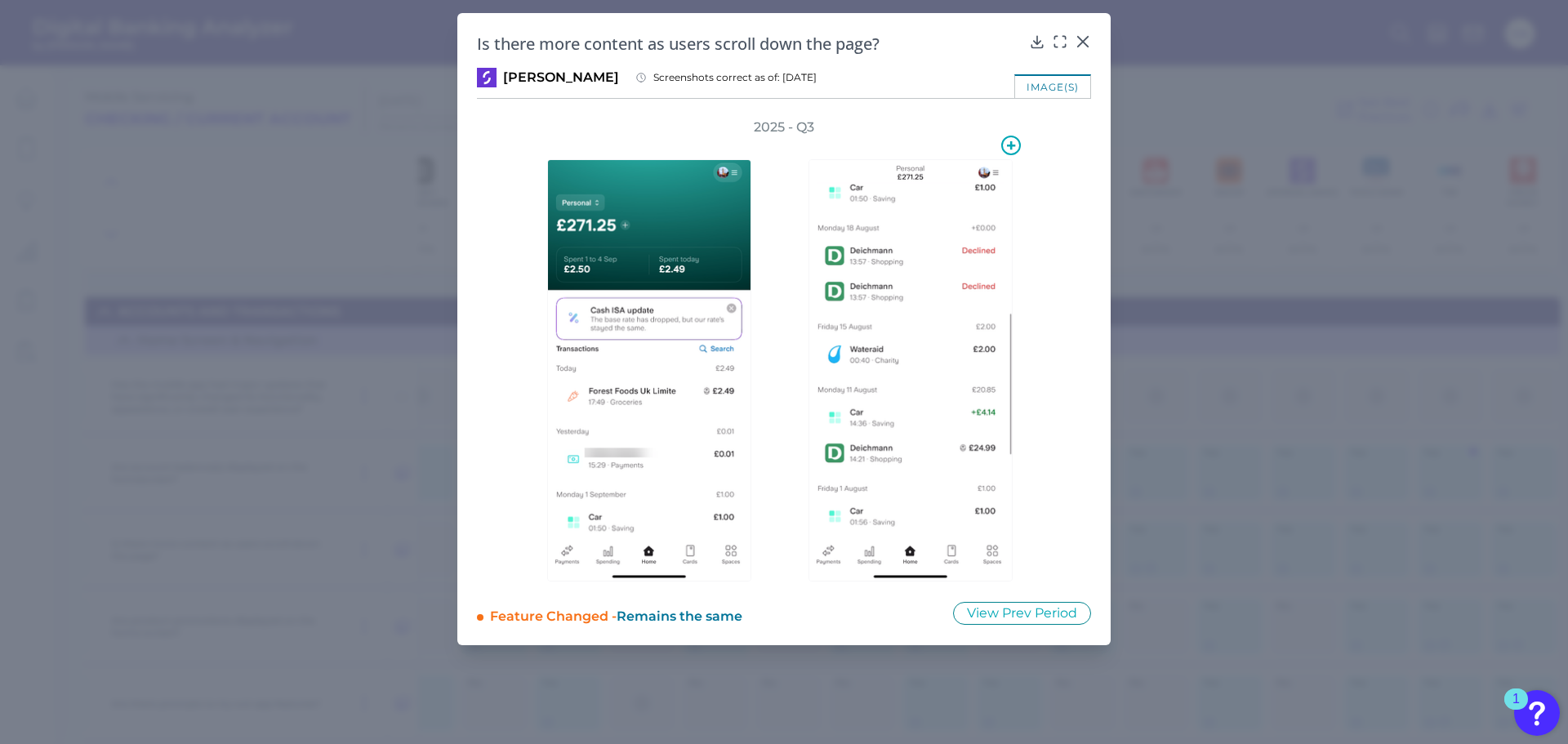
click at [942, 499] on img at bounding box center [910, 370] width 204 height 423
click at [990, 609] on button "View Prev Period" at bounding box center [1022, 614] width 138 height 23
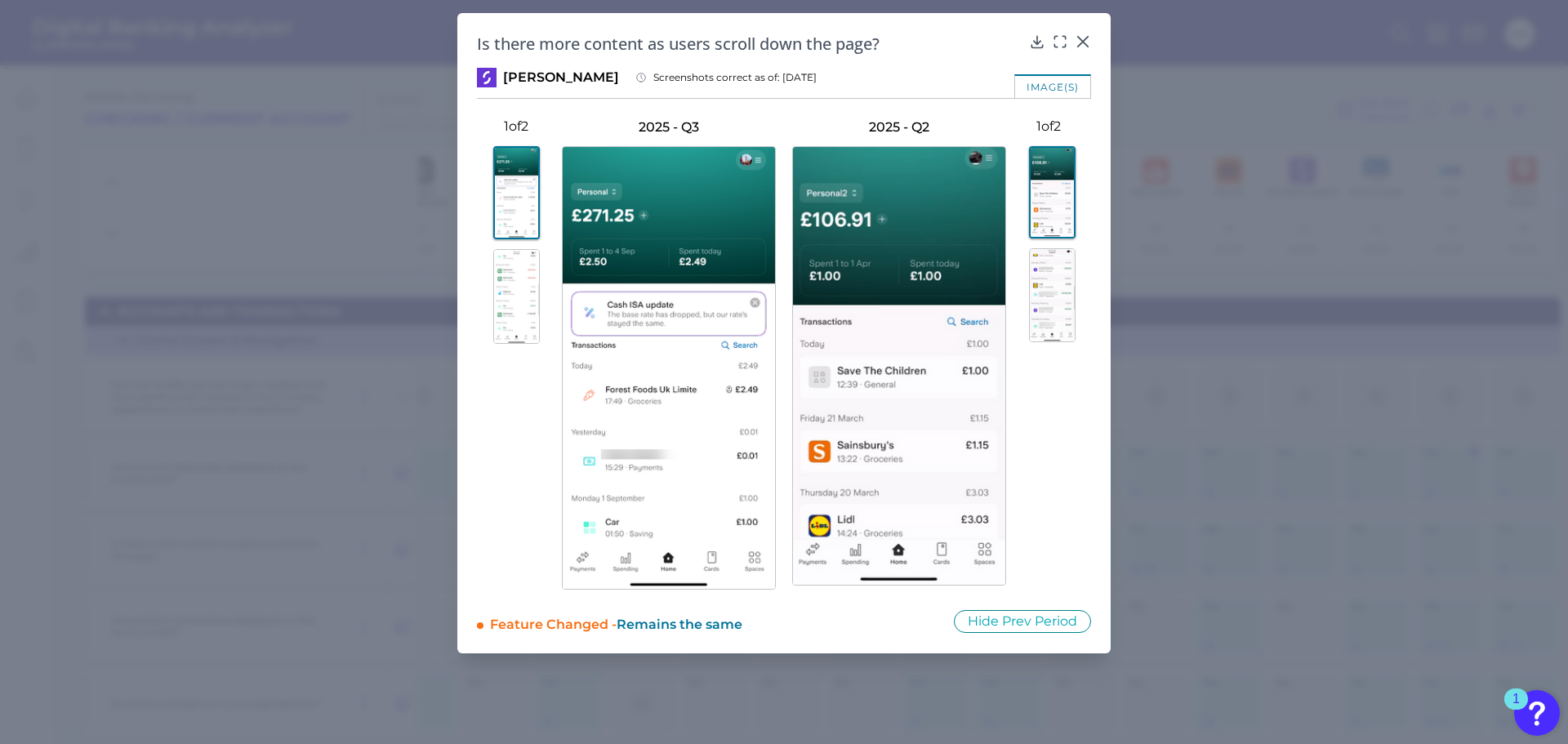
click at [1050, 272] on img at bounding box center [1052, 295] width 46 height 94
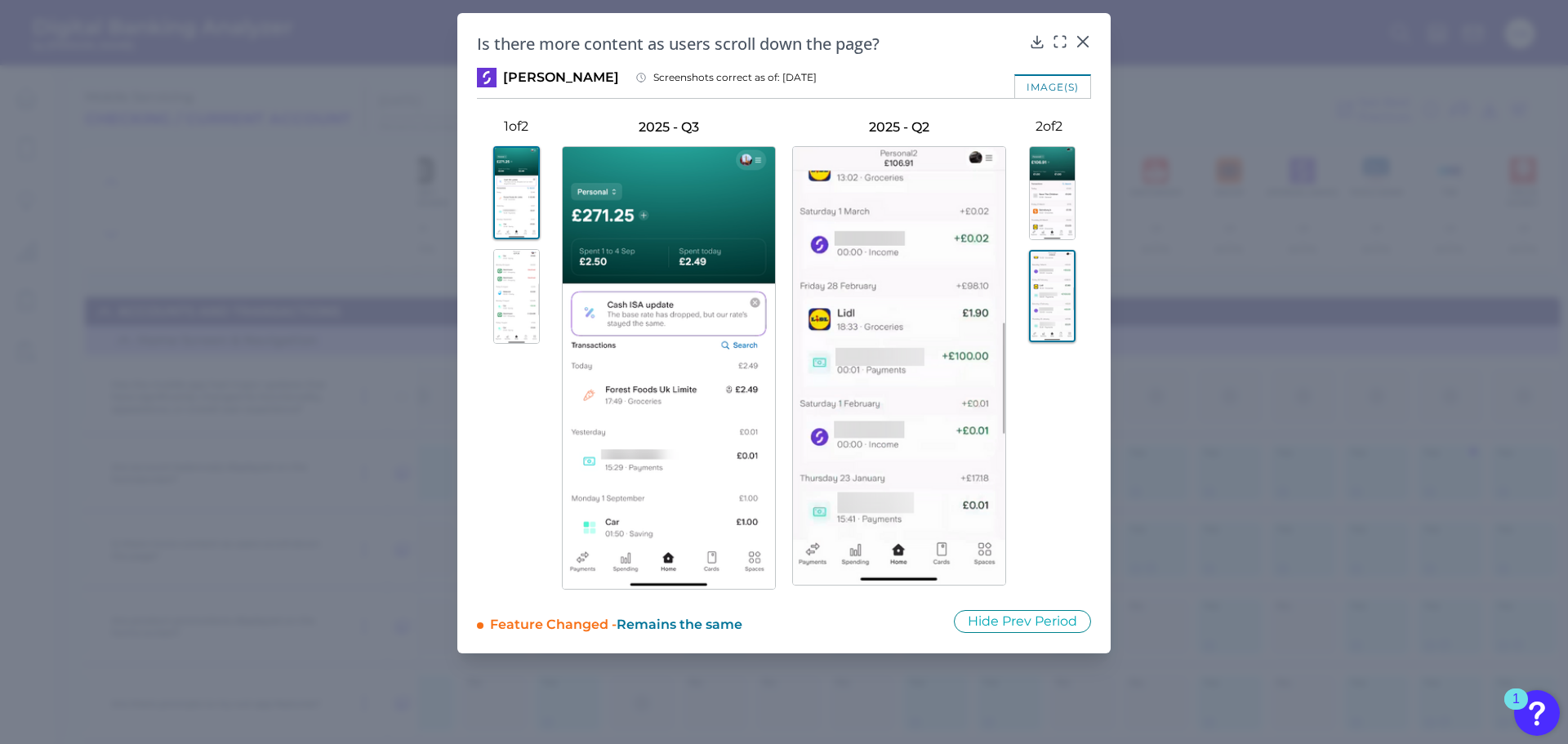
click at [1042, 199] on img at bounding box center [1052, 193] width 46 height 94
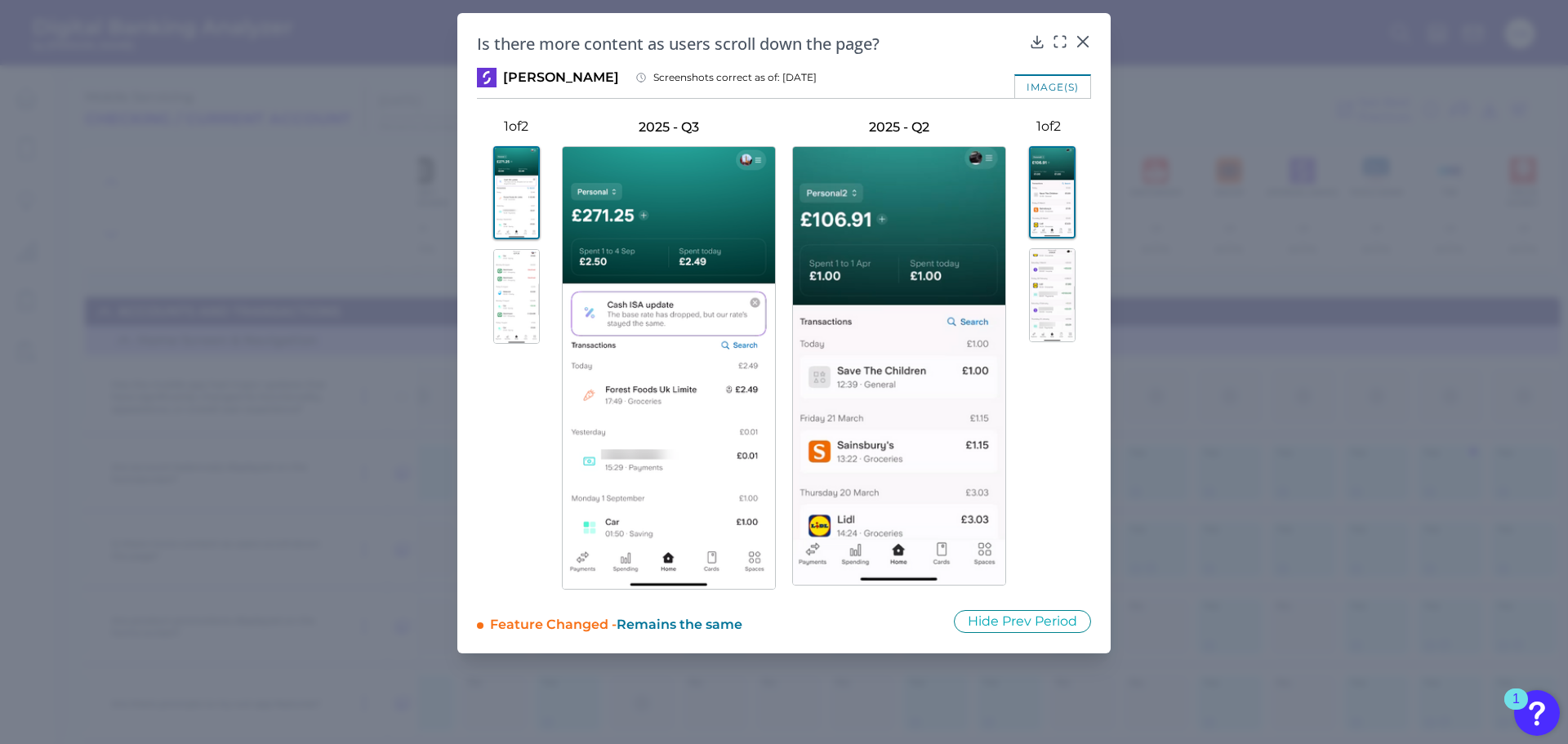
click at [1053, 277] on img at bounding box center [1052, 295] width 46 height 94
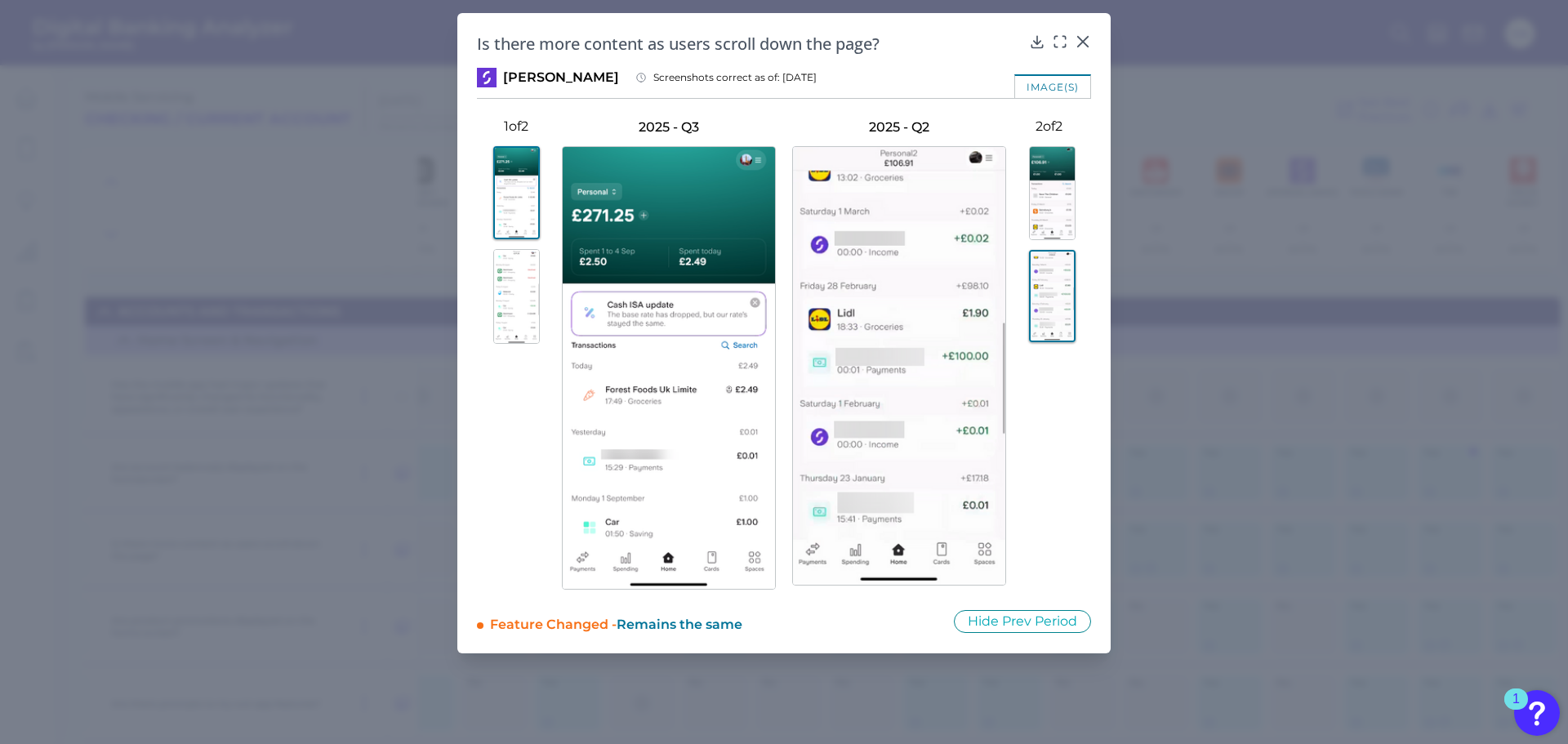
click at [1048, 208] on img at bounding box center [1052, 193] width 46 height 94
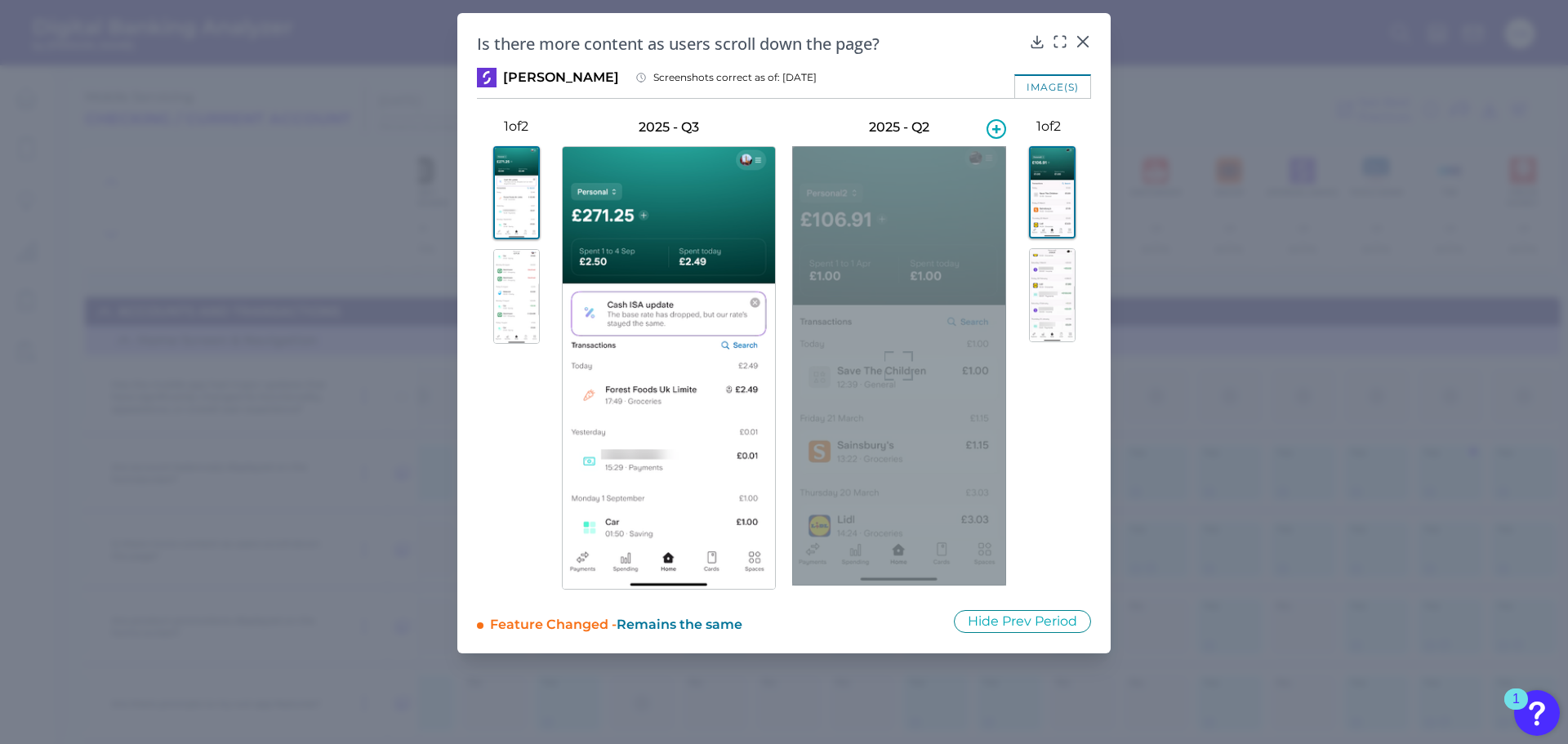
drag, startPoint x: 908, startPoint y: 286, endPoint x: 951, endPoint y: 222, distance: 77.1
click at [951, 222] on div at bounding box center [899, 366] width 214 height 440
click at [955, 249] on div at bounding box center [899, 366] width 214 height 440
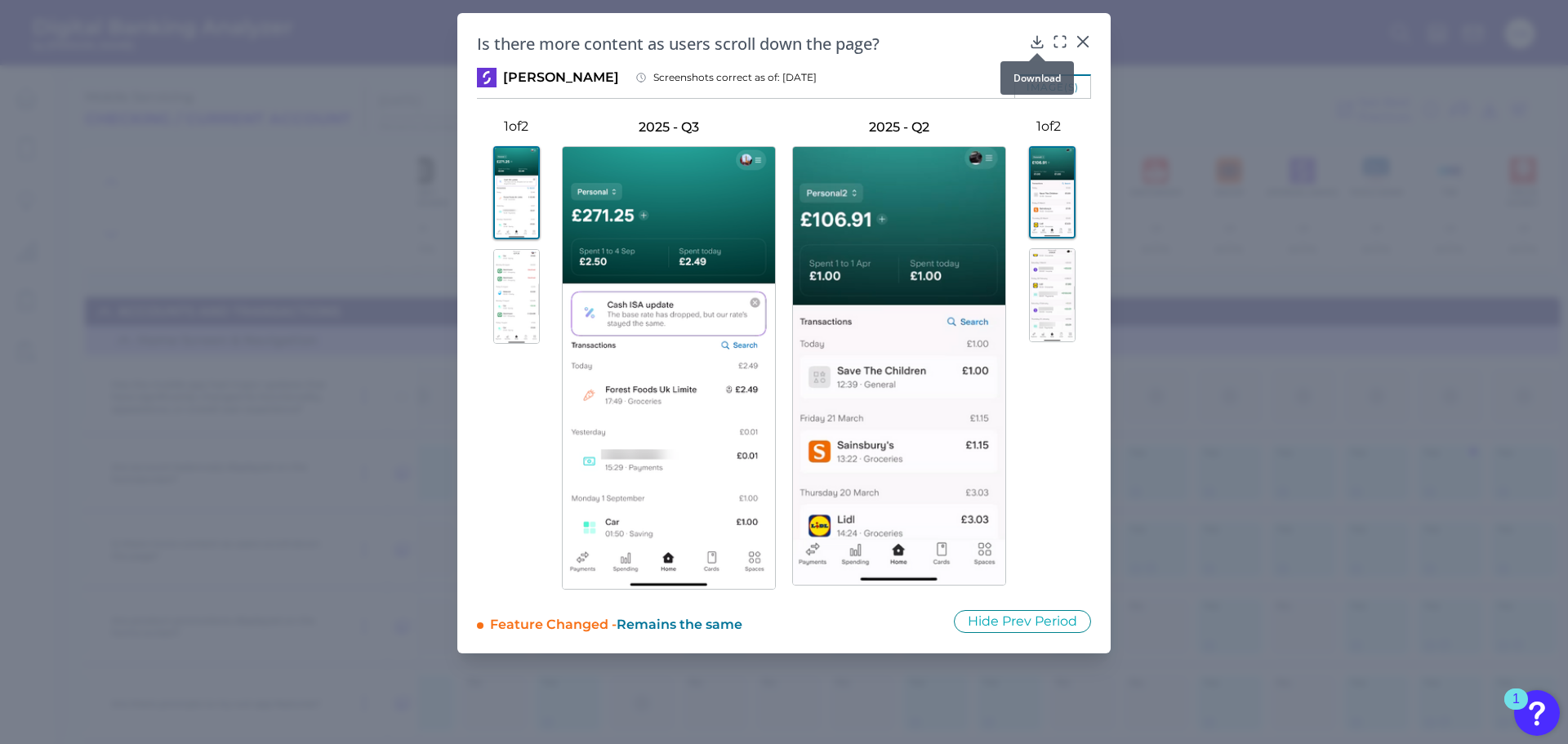
click at [1036, 42] on icon at bounding box center [1036, 42] width 10 height 11
click at [1026, 297] on button at bounding box center [1048, 295] width 85 height 94
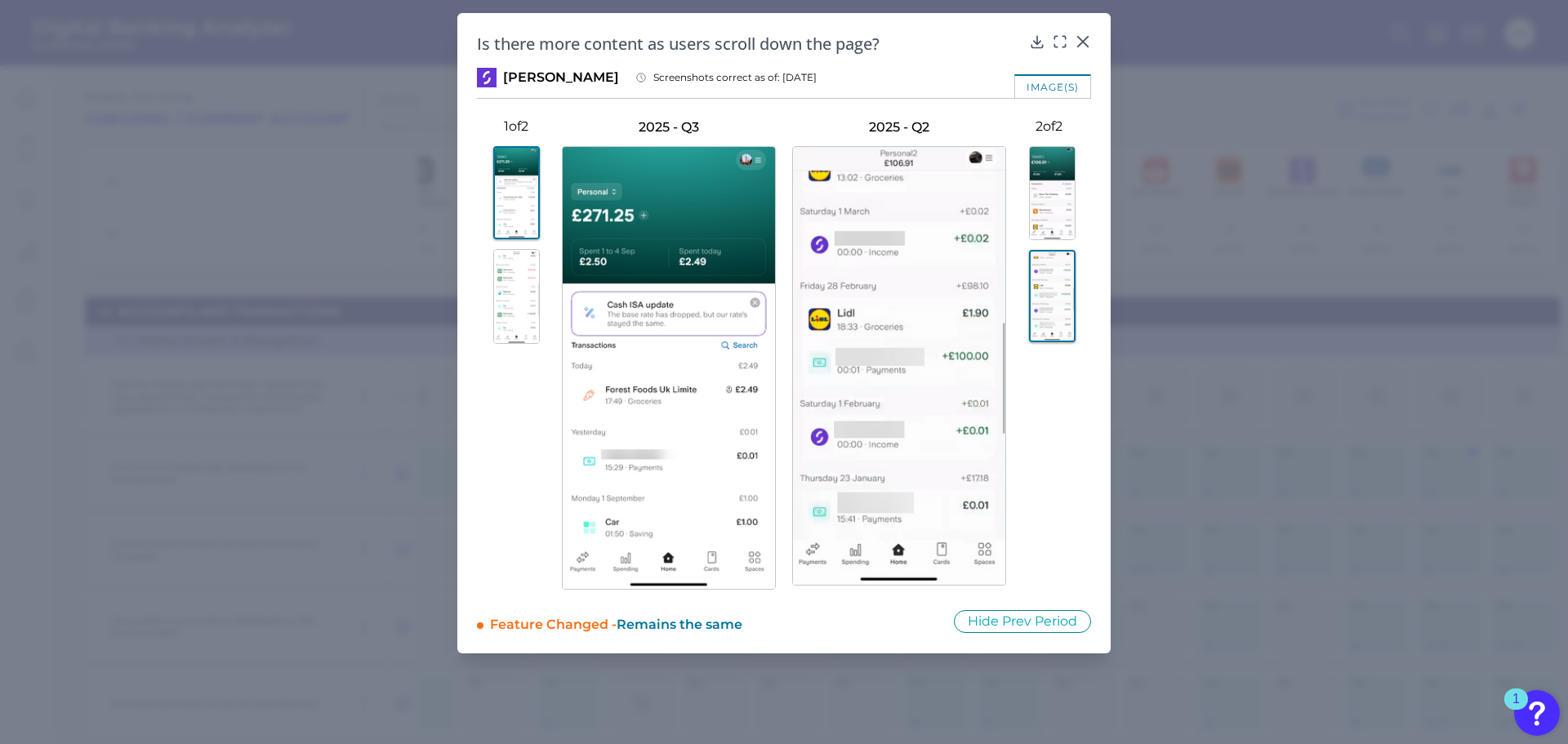
click at [1107, 261] on div "Is there more content as users scroll down the page? [PERSON_NAME] Screenshots …" at bounding box center [784, 333] width 653 height 640
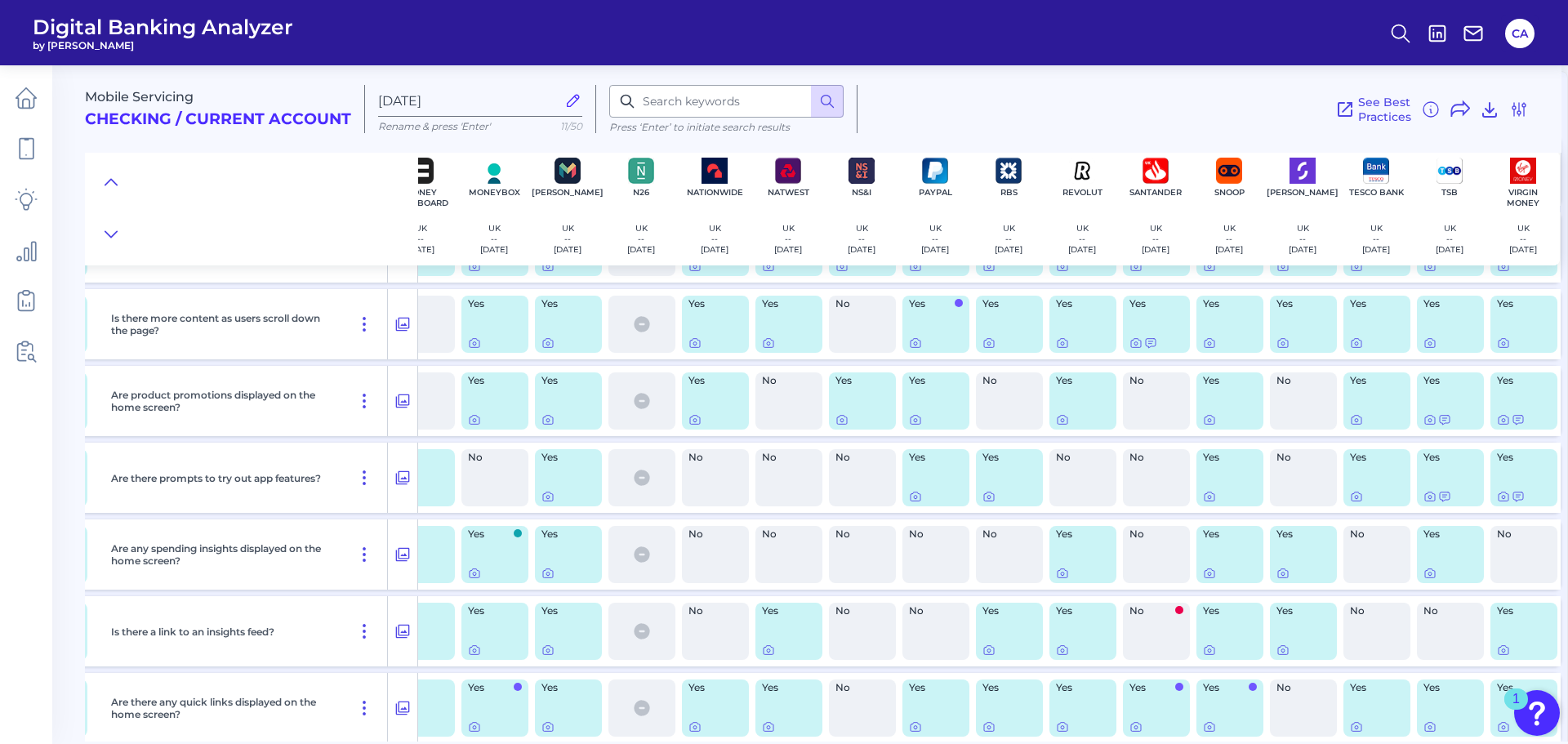
scroll to position [1330, 996]
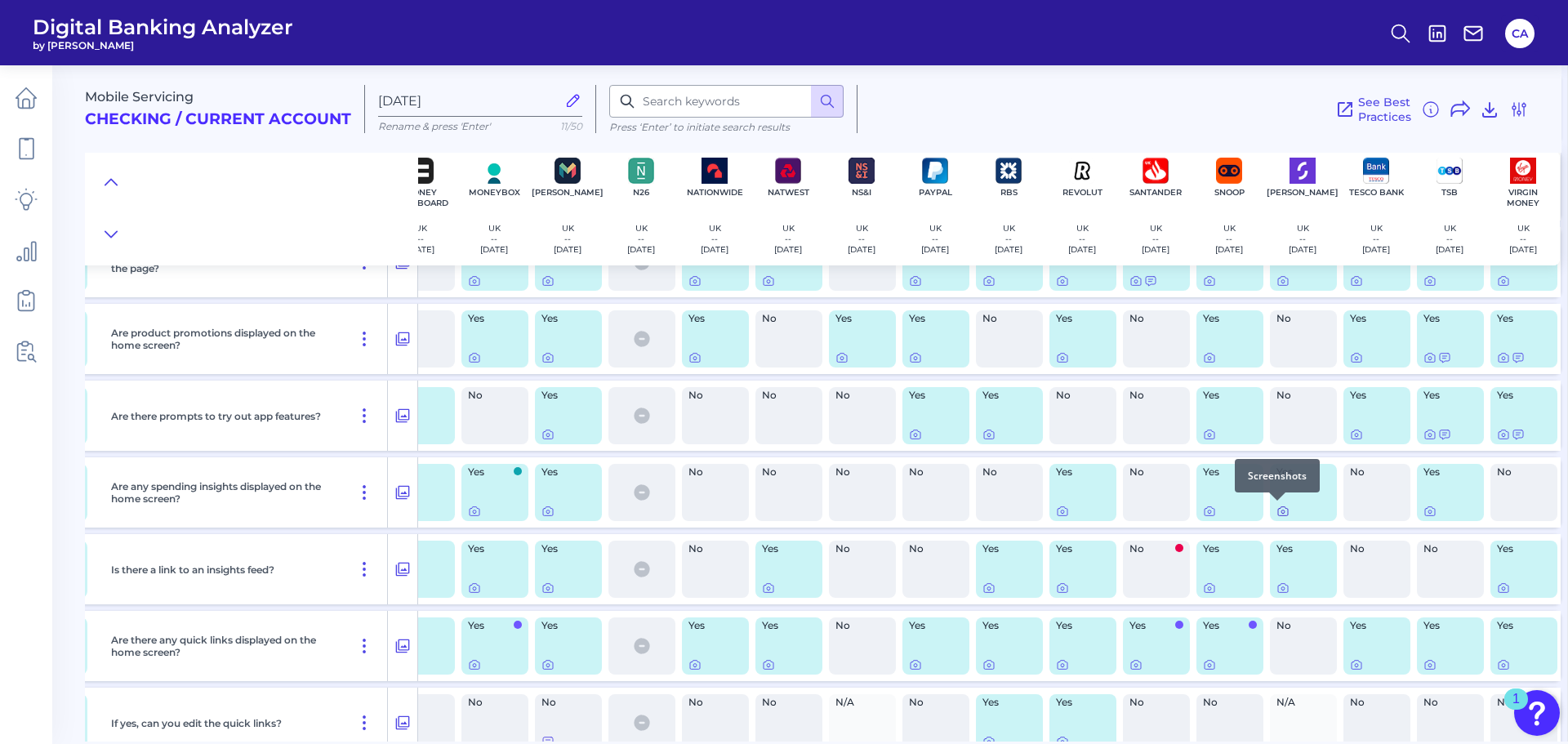
click at [1276, 511] on icon at bounding box center [1283, 511] width 13 height 13
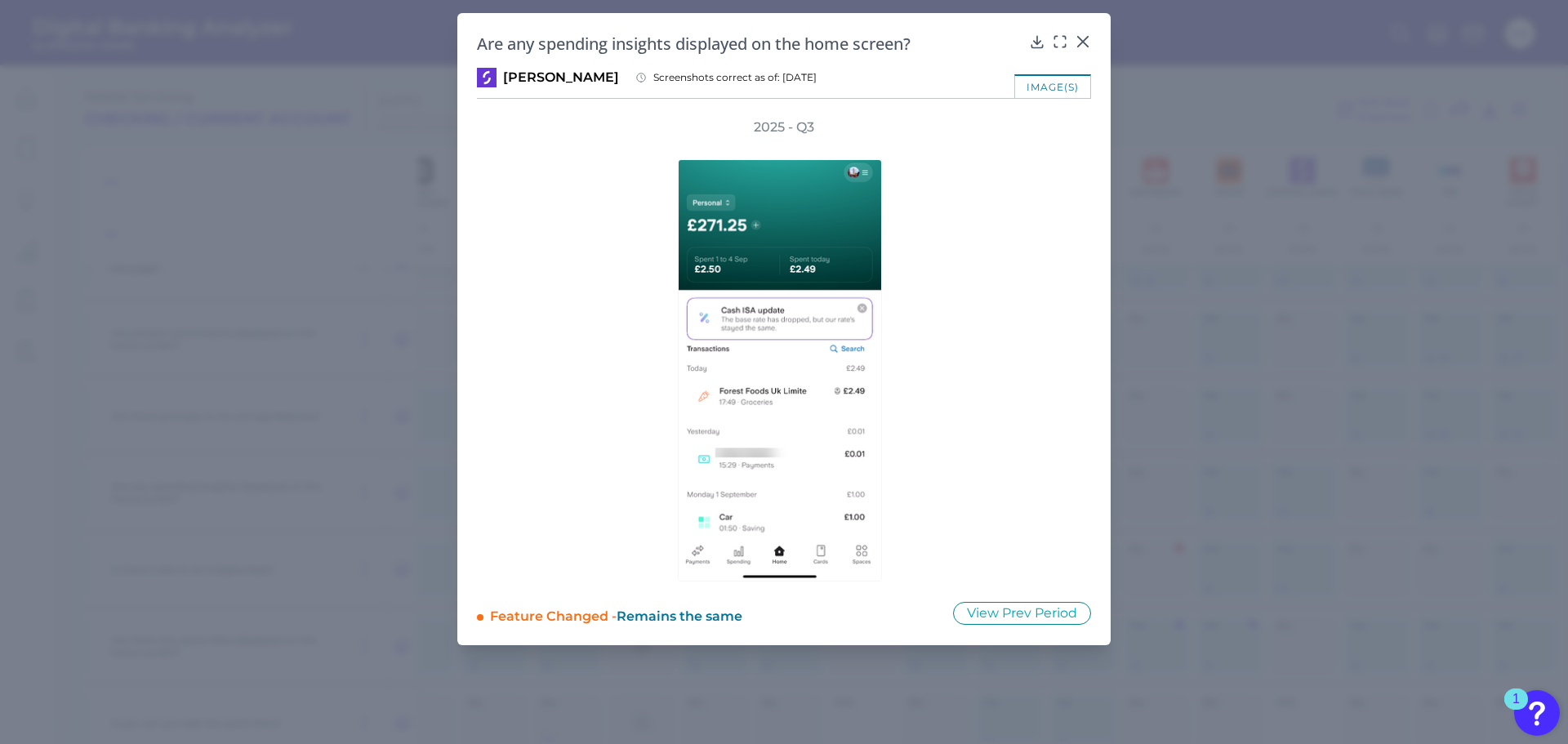
click at [1094, 19] on div "Are any spending insights displayed on the home screen? [PERSON_NAME] Screensho…" at bounding box center [784, 329] width 653 height 632
click at [1084, 37] on icon at bounding box center [1082, 41] width 16 height 16
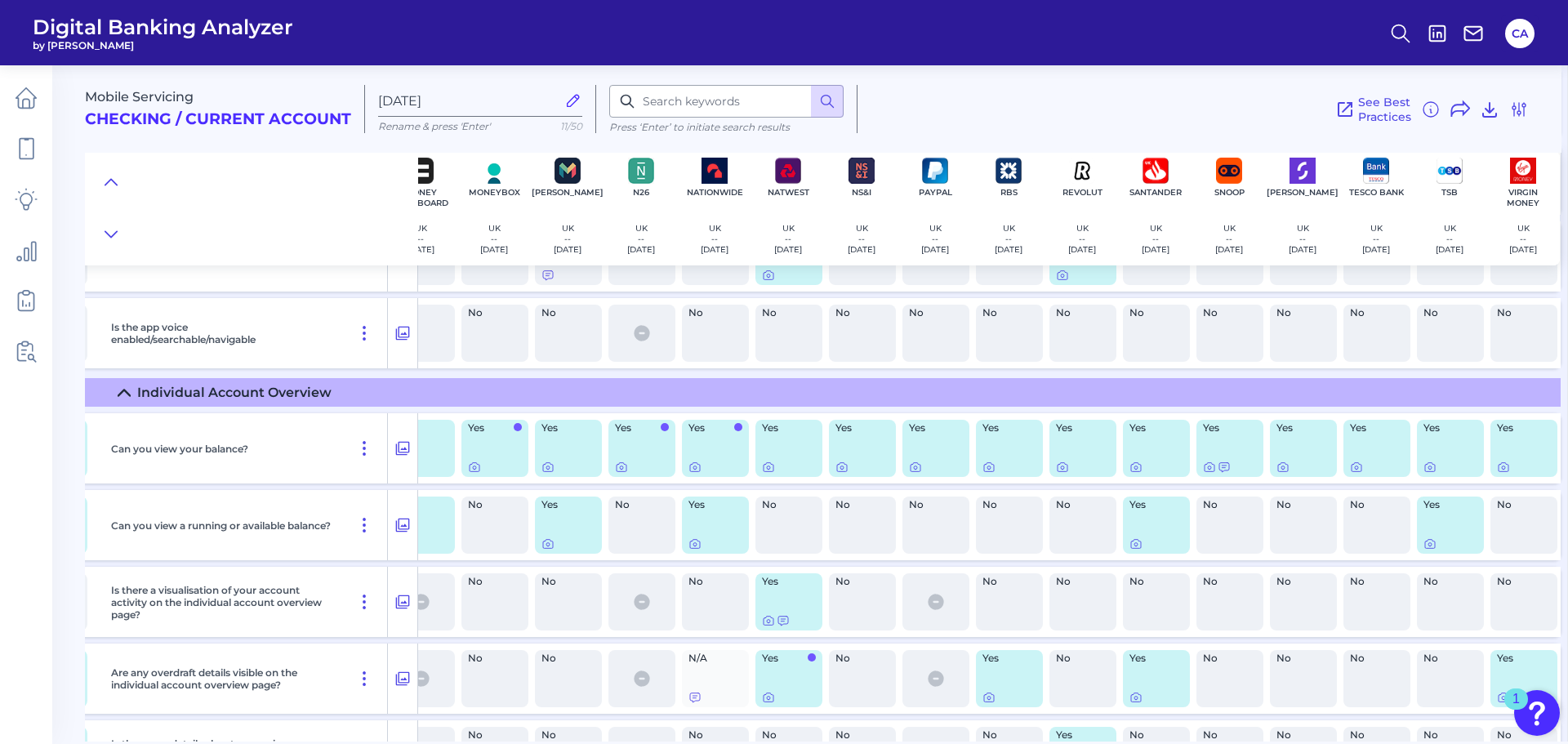
scroll to position [2504, 996]
